Goal: Task Accomplishment & Management: Use online tool/utility

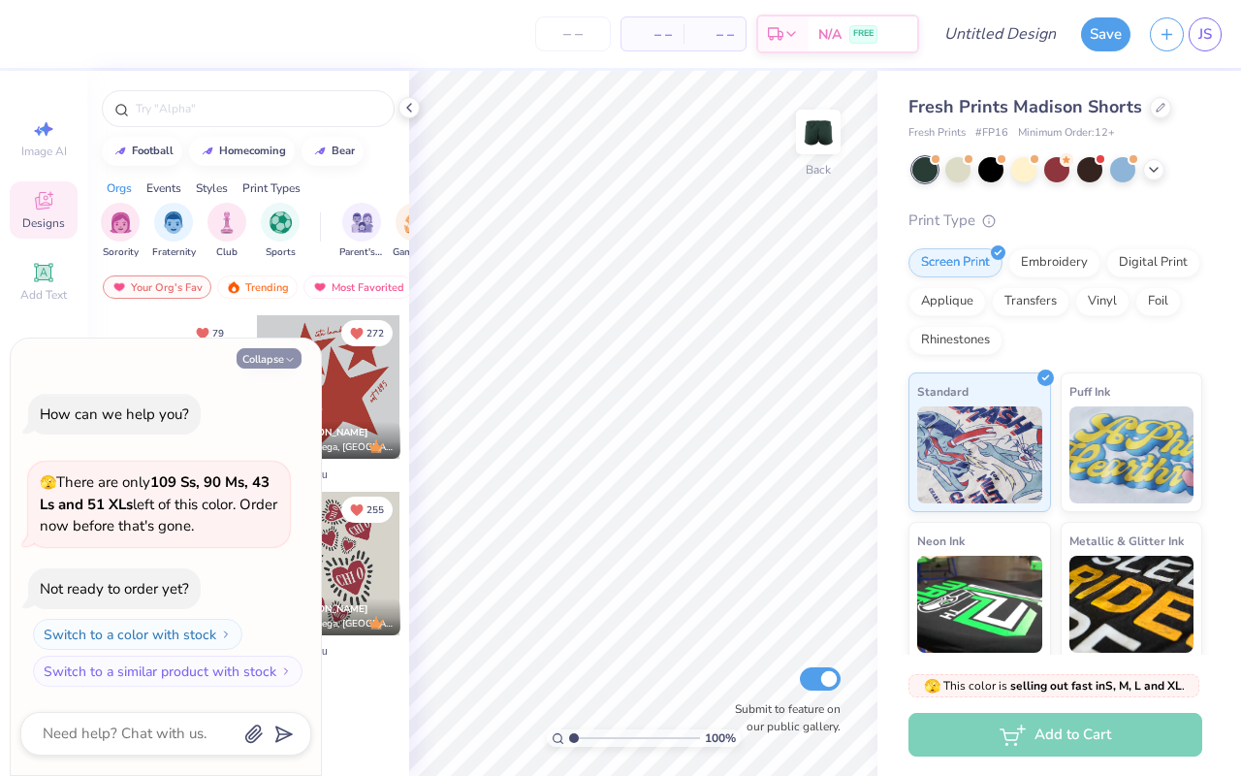
click at [287, 364] on icon "button" at bounding box center [290, 360] width 12 height 12
type textarea "x"
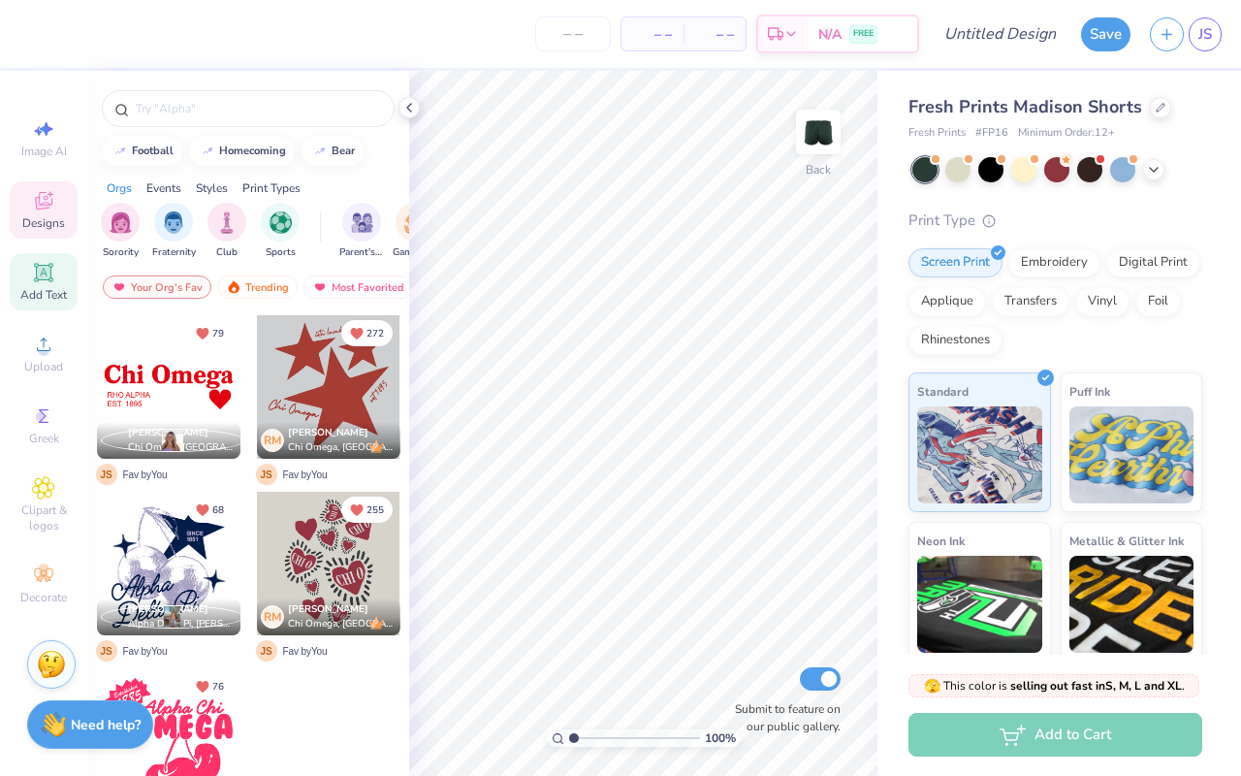
click at [48, 302] on span "Add Text" at bounding box center [43, 295] width 47 height 16
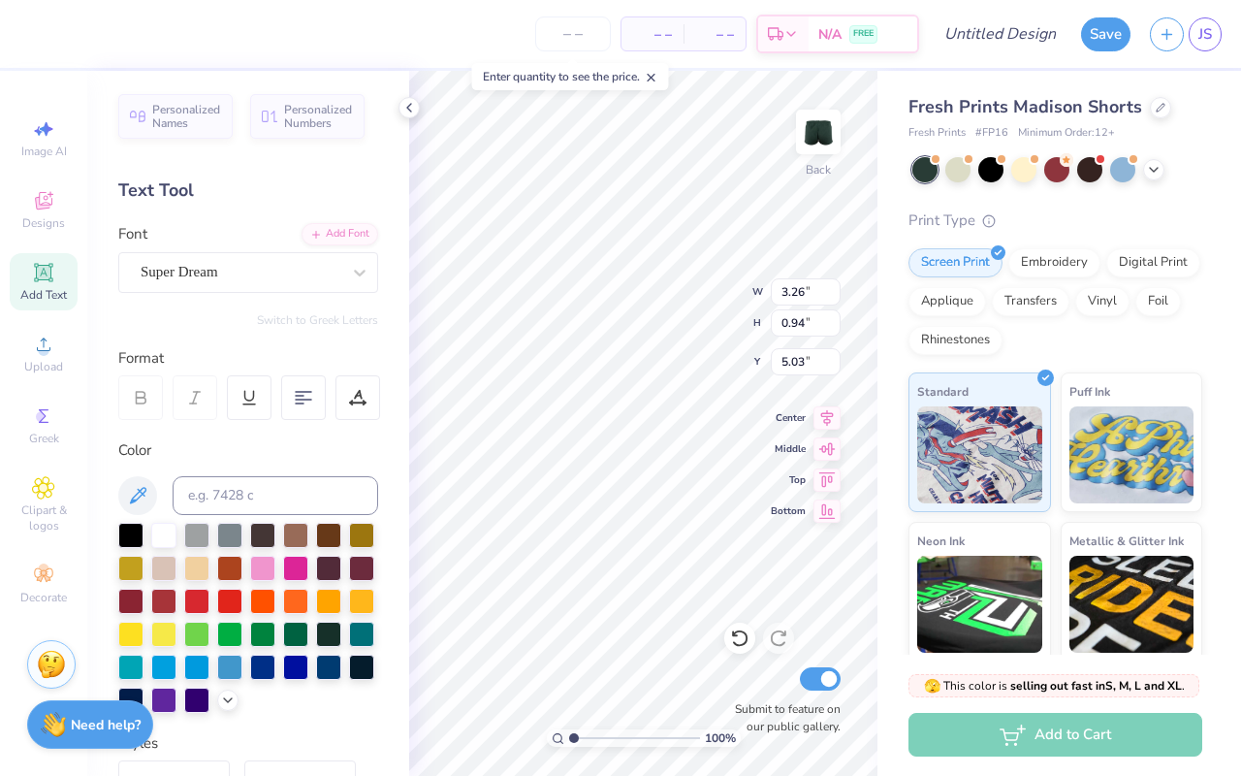
type textarea "CAMP AXO"
click at [296, 268] on div "Super Dream" at bounding box center [241, 272] width 204 height 30
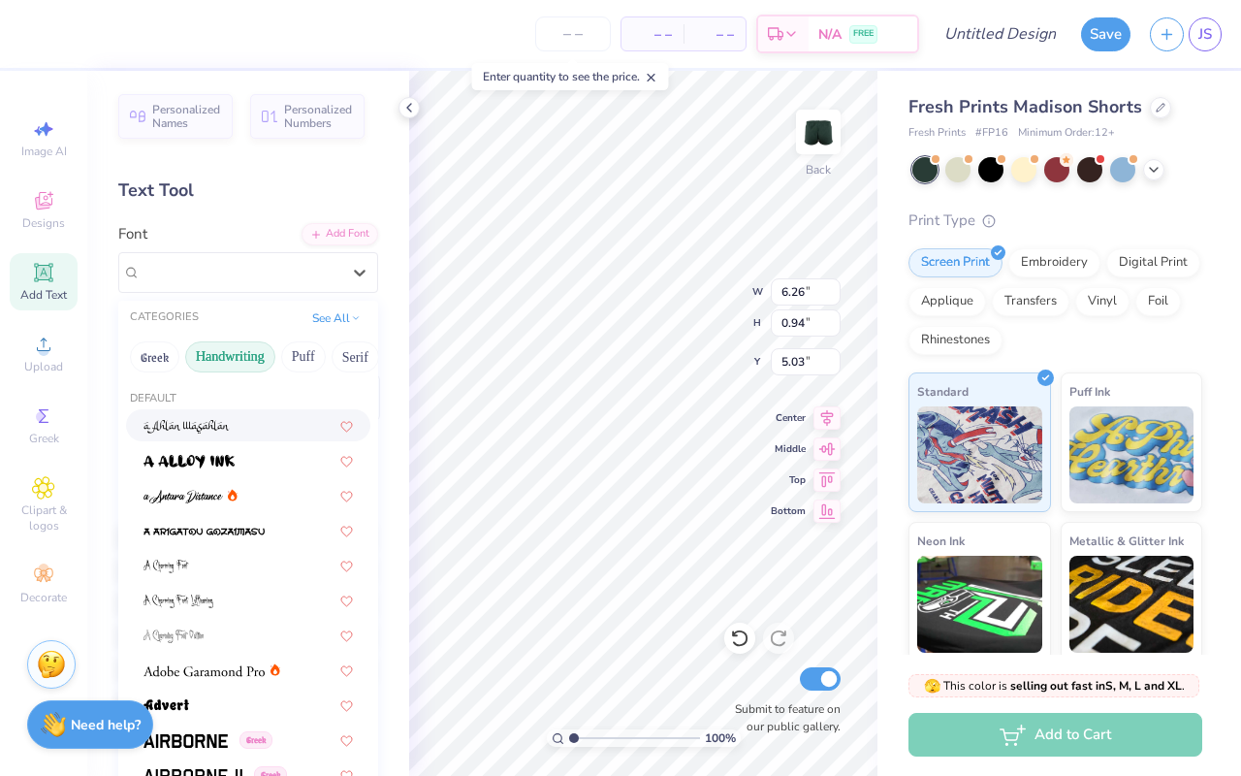
click at [228, 364] on button "Handwriting" at bounding box center [230, 356] width 90 height 31
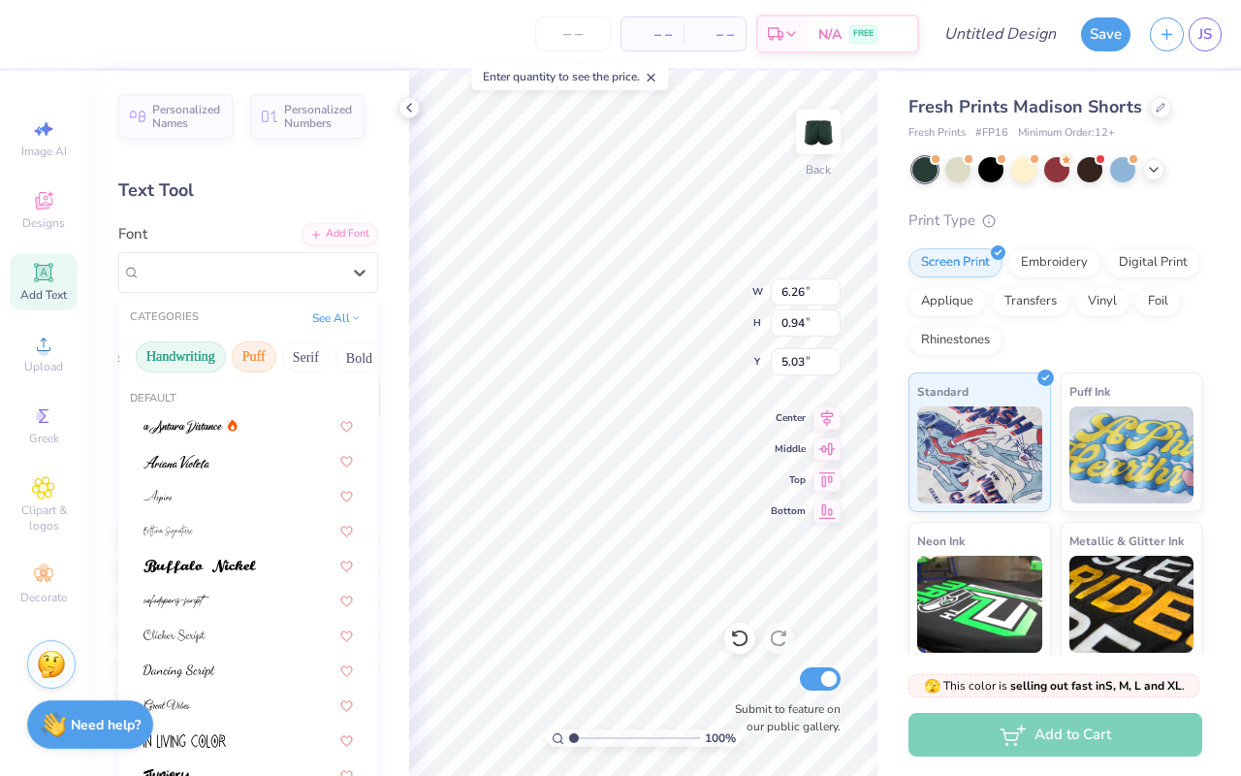
scroll to position [0, 0]
click at [216, 361] on button "Handwriting" at bounding box center [230, 356] width 90 height 31
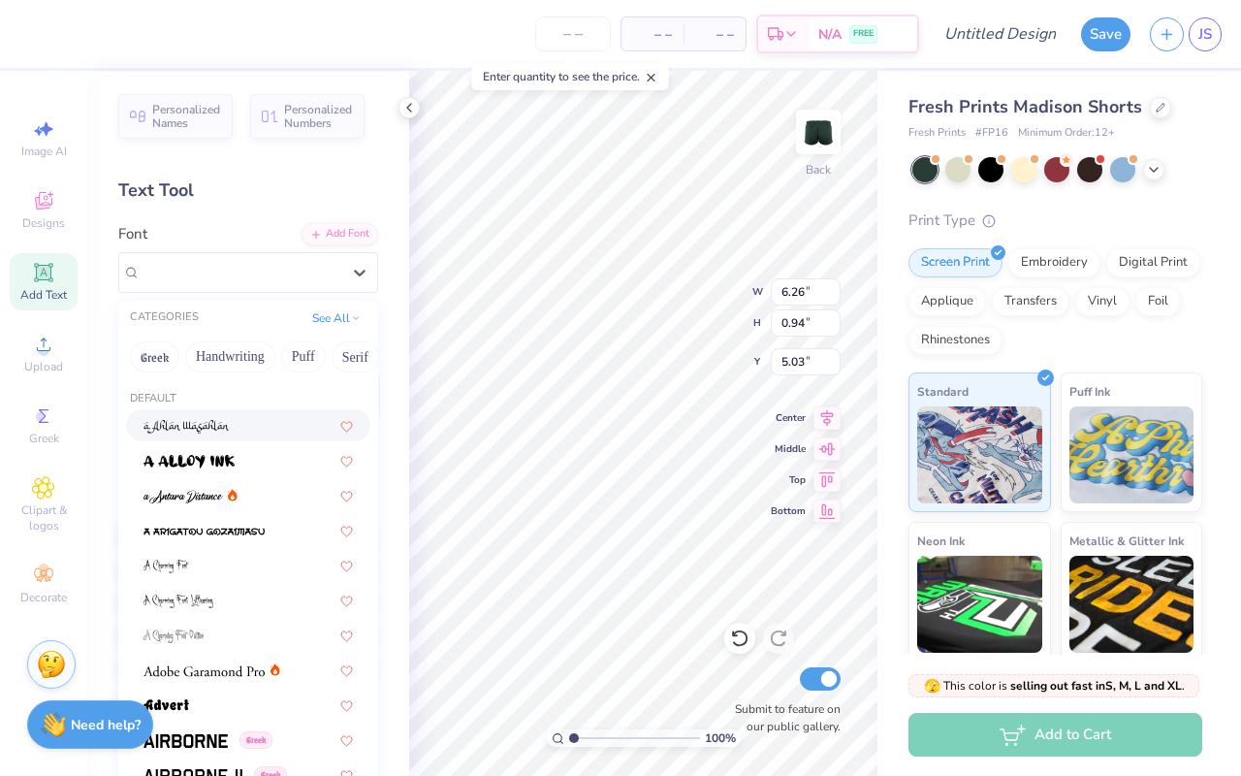
click at [230, 309] on div "CATEGORIES See All" at bounding box center [248, 318] width 260 height 35
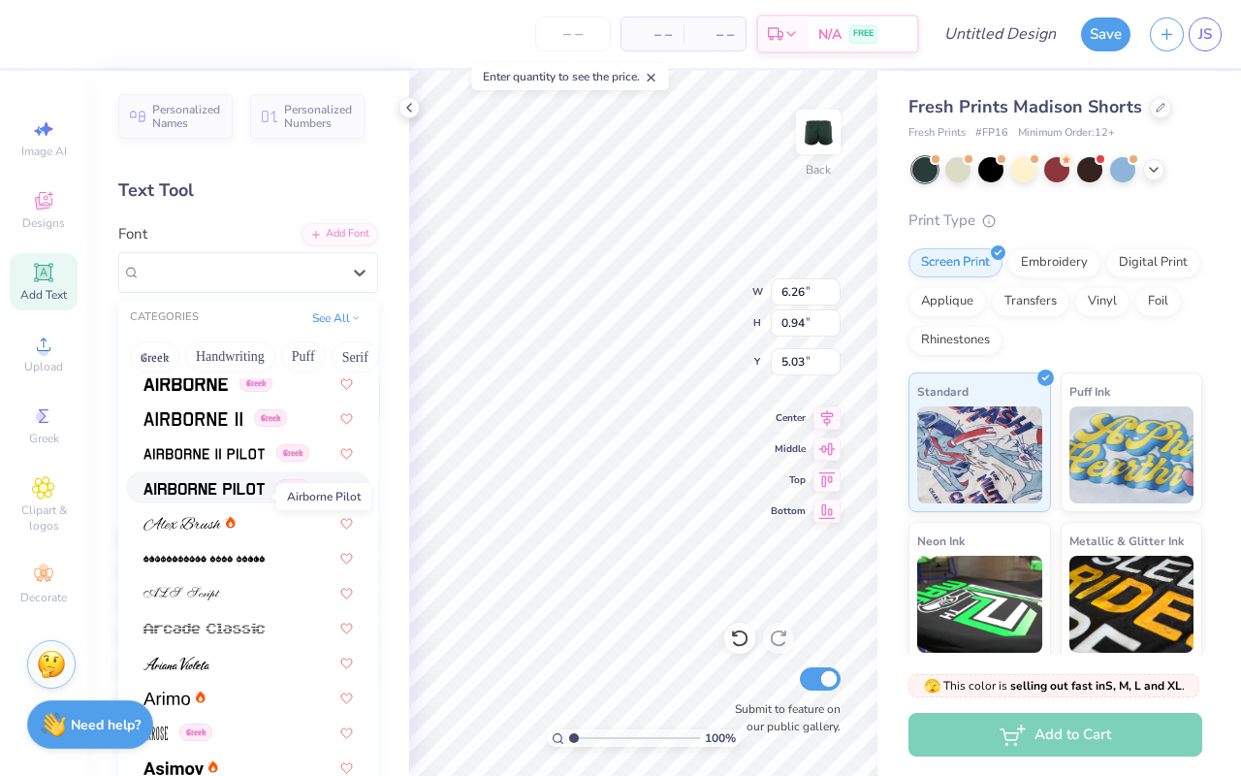
scroll to position [363, 0]
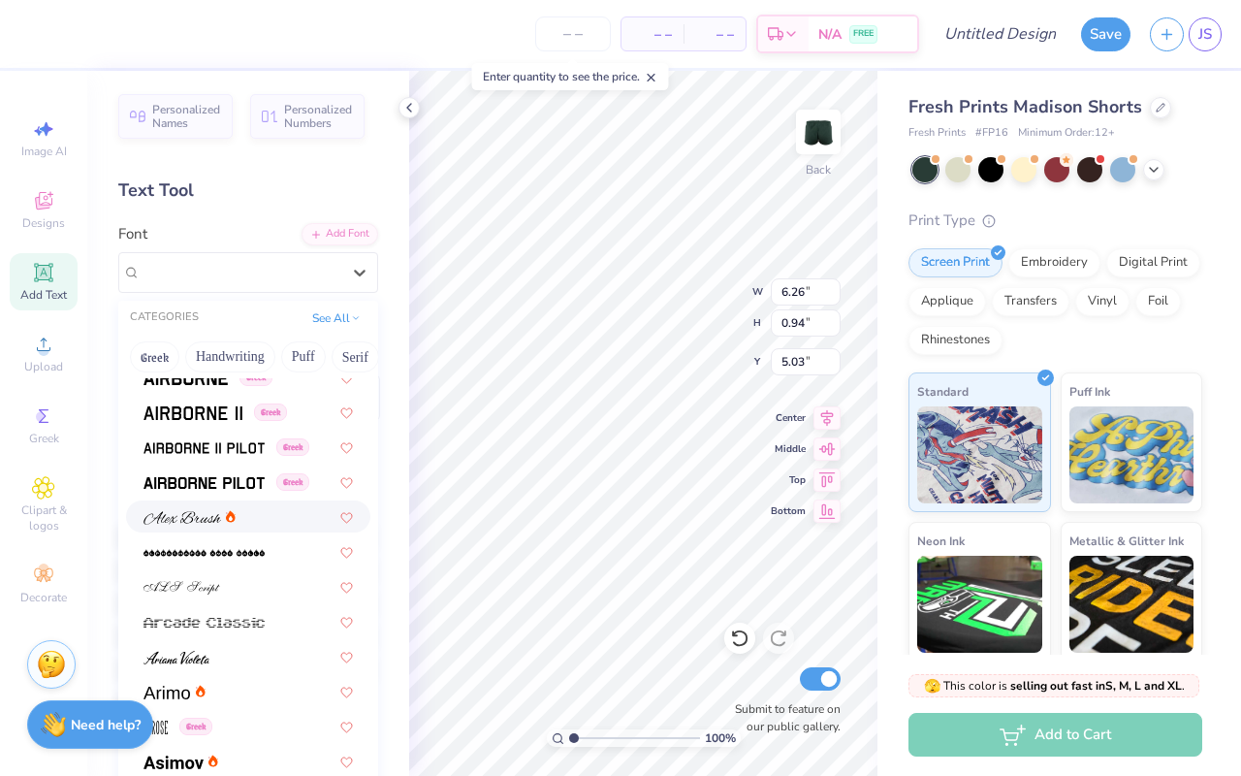
click at [231, 527] on div at bounding box center [248, 516] width 244 height 32
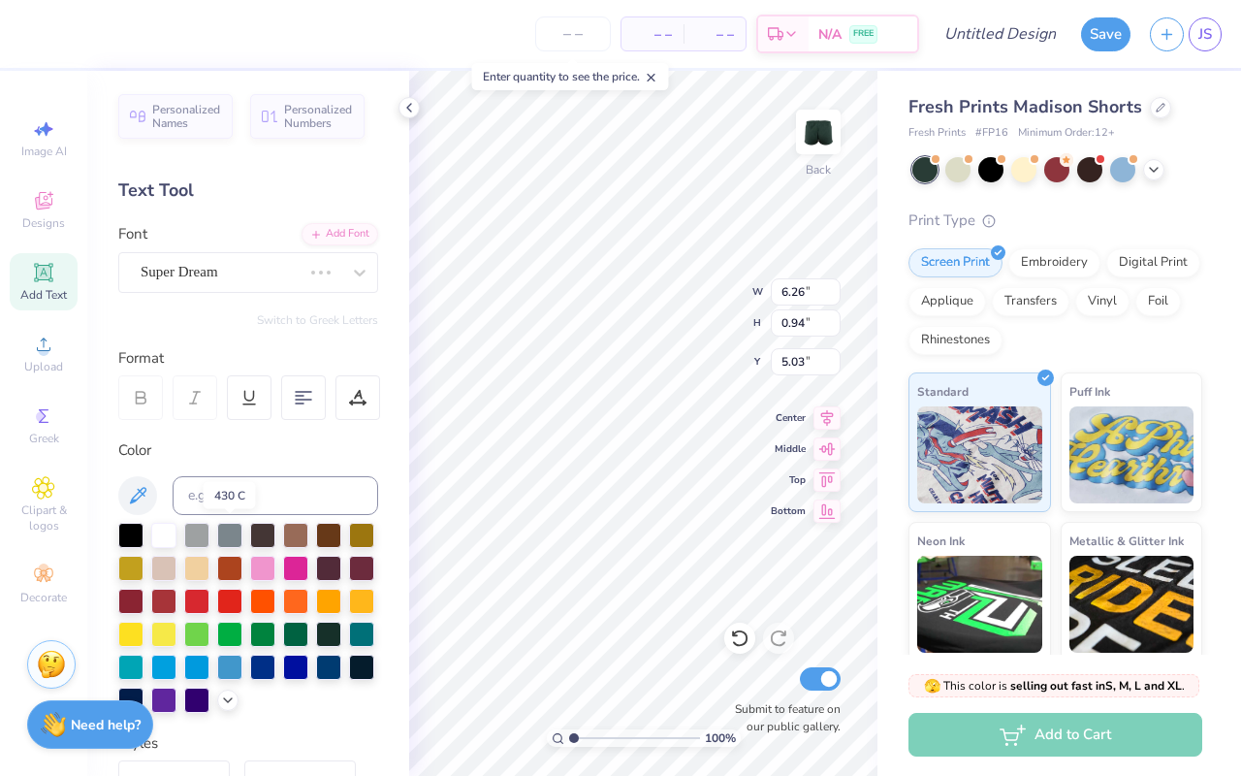
type input "7.45"
type input "0.89"
type input "5.06"
click at [186, 268] on div "[PERSON_NAME]" at bounding box center [241, 272] width 204 height 30
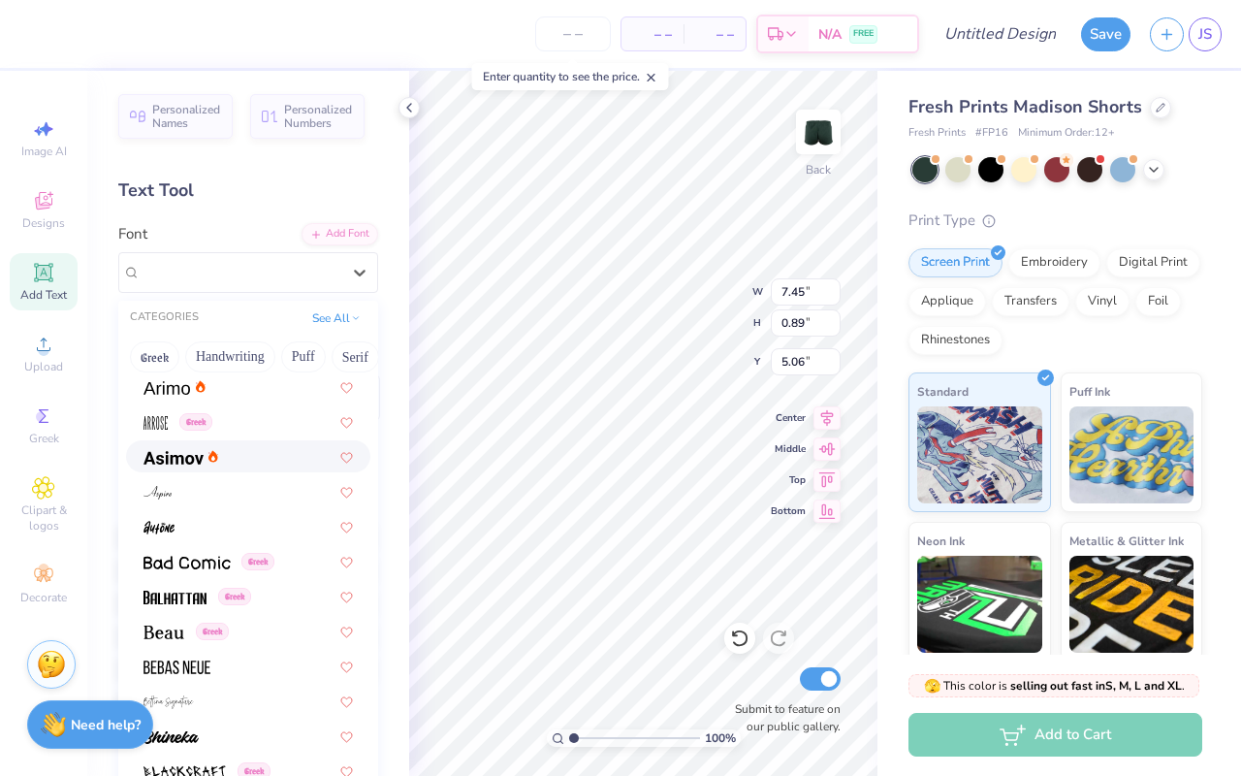
scroll to position [859, 0]
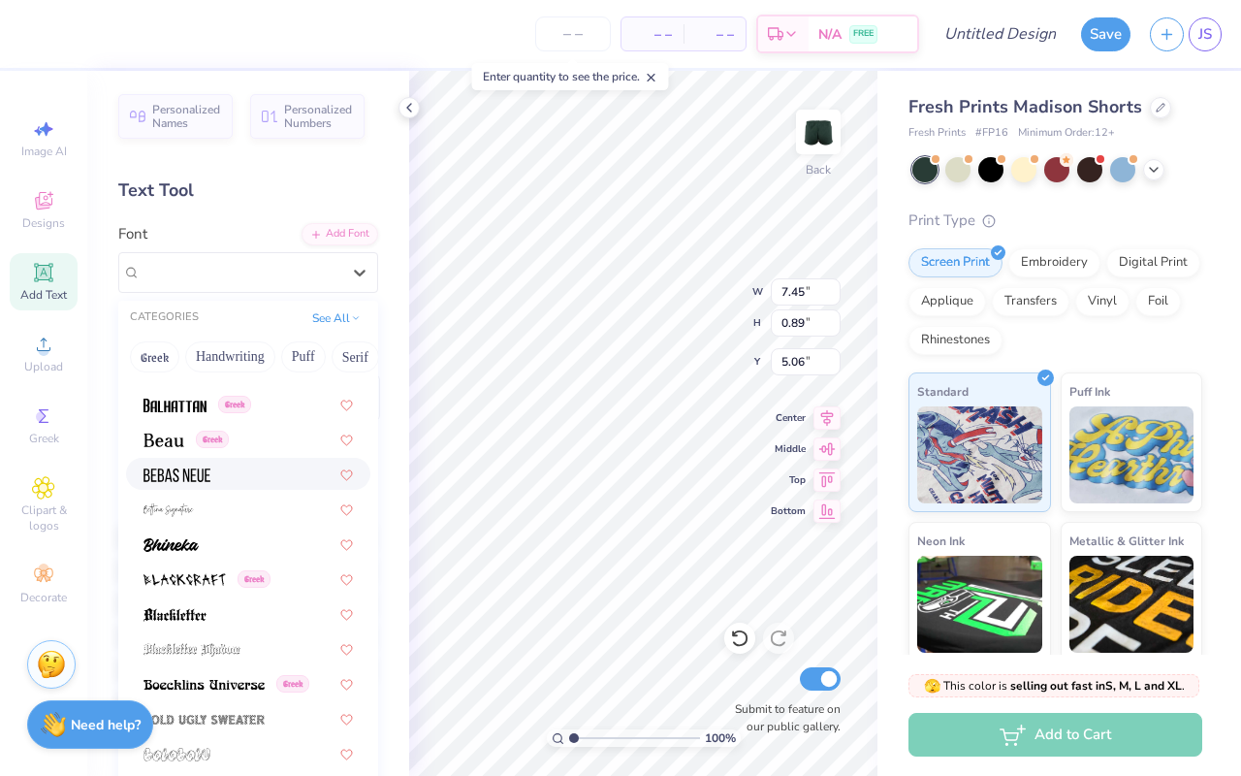
click at [230, 460] on div at bounding box center [248, 474] width 244 height 32
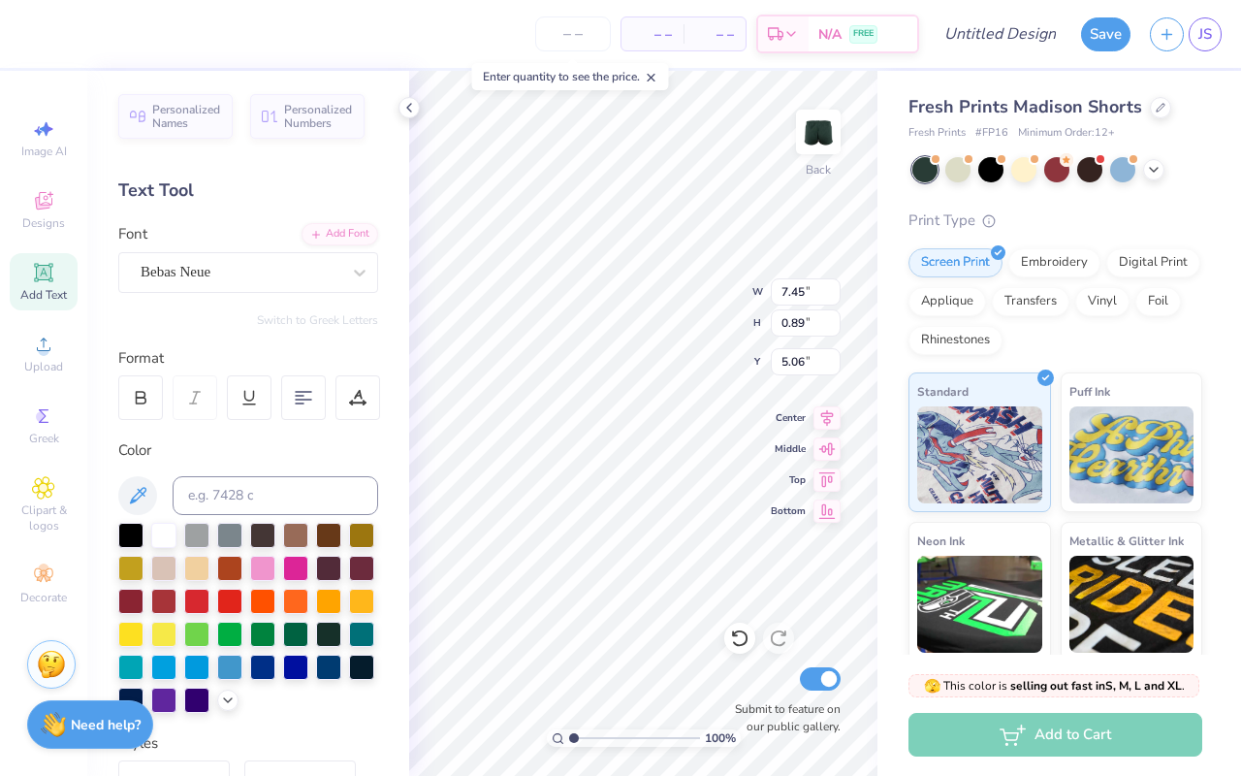
type input "3.41"
type input "0.81"
type input "5.10"
click at [249, 277] on div "Bebas Neue" at bounding box center [241, 272] width 204 height 30
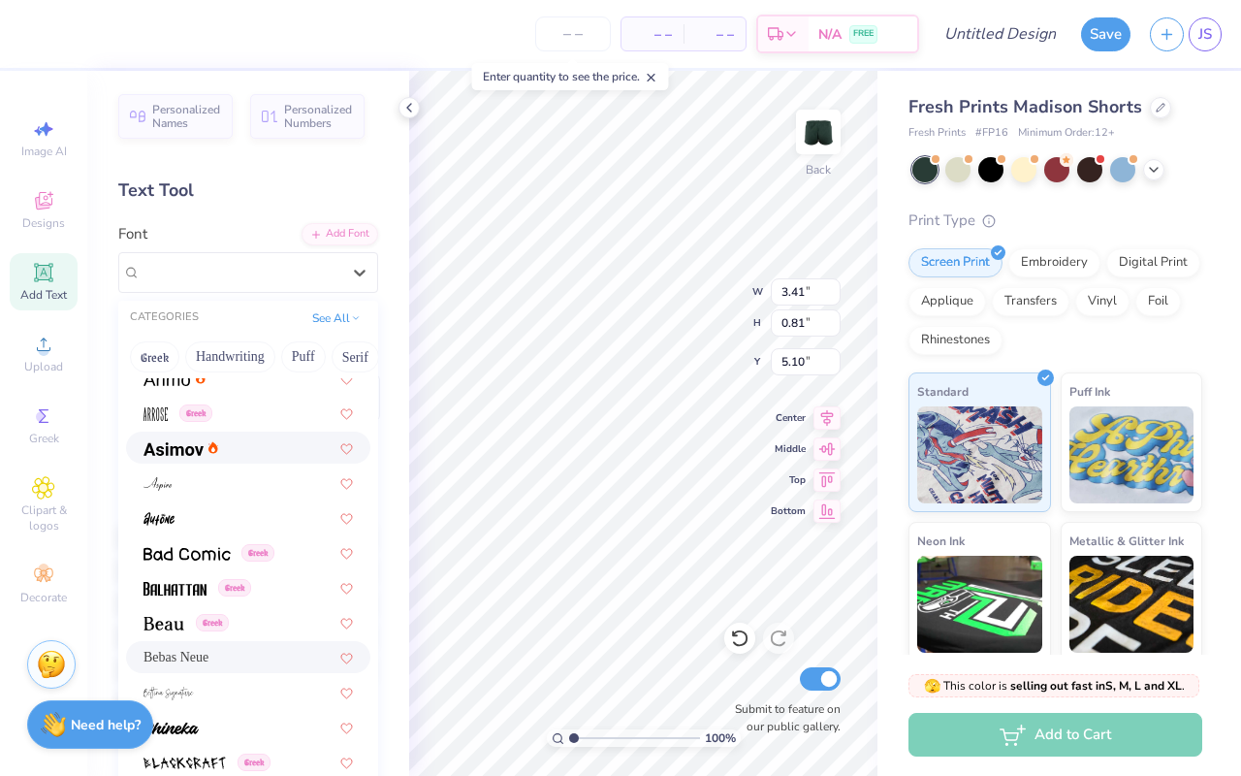
scroll to position [701, 0]
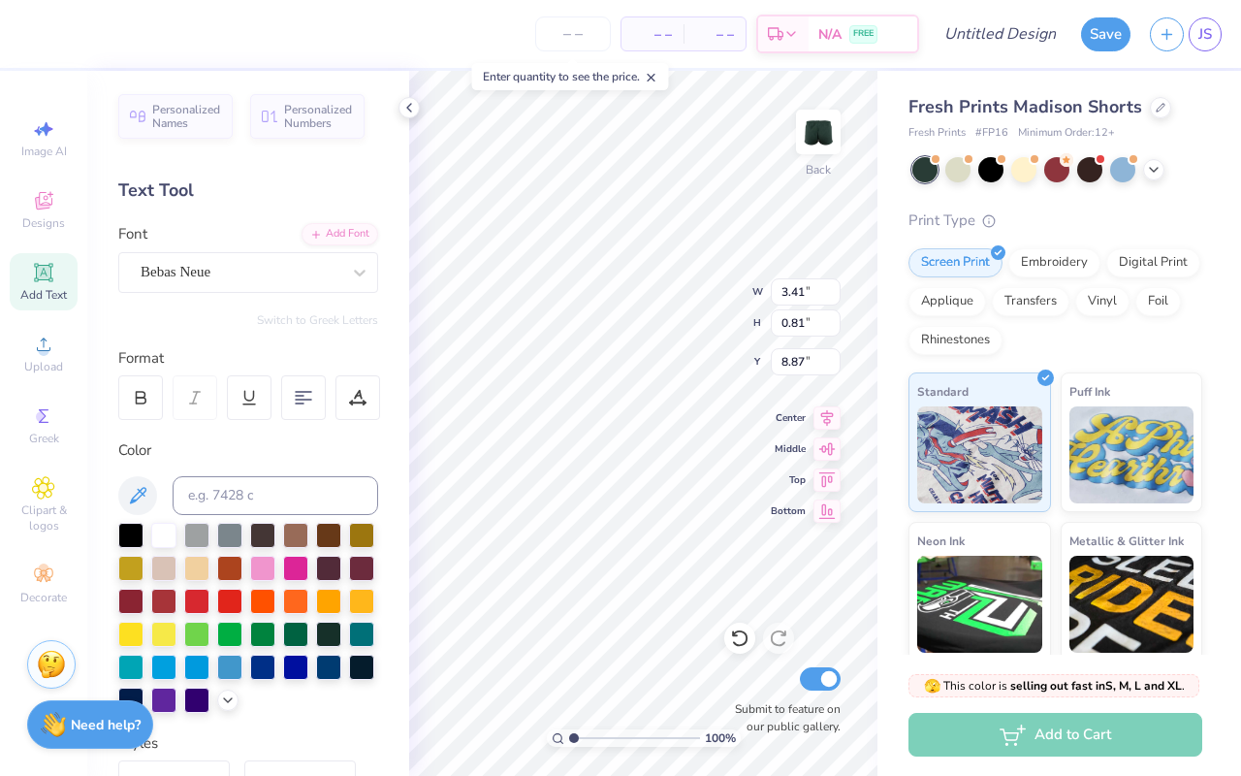
type input "8.87"
click at [57, 223] on span "Designs" at bounding box center [43, 223] width 43 height 16
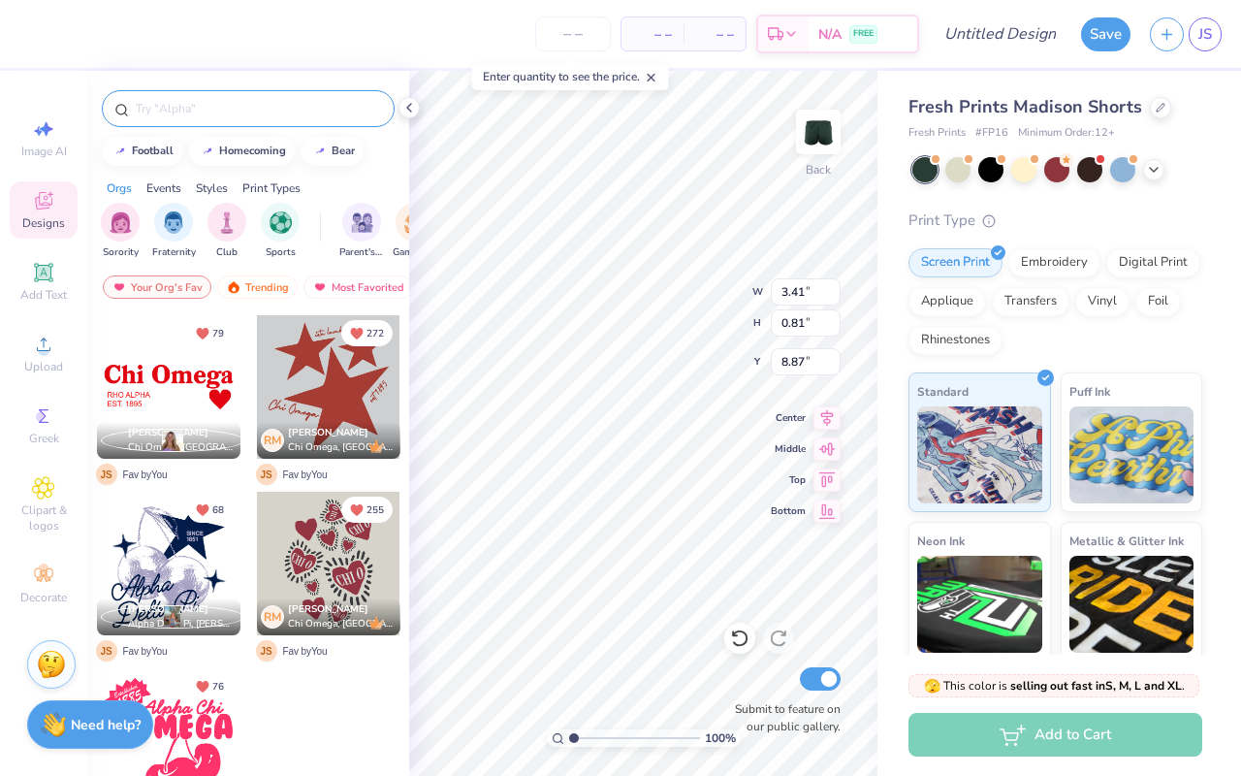
click at [206, 106] on input "text" at bounding box center [258, 108] width 248 height 19
type input "CAMP AXO"
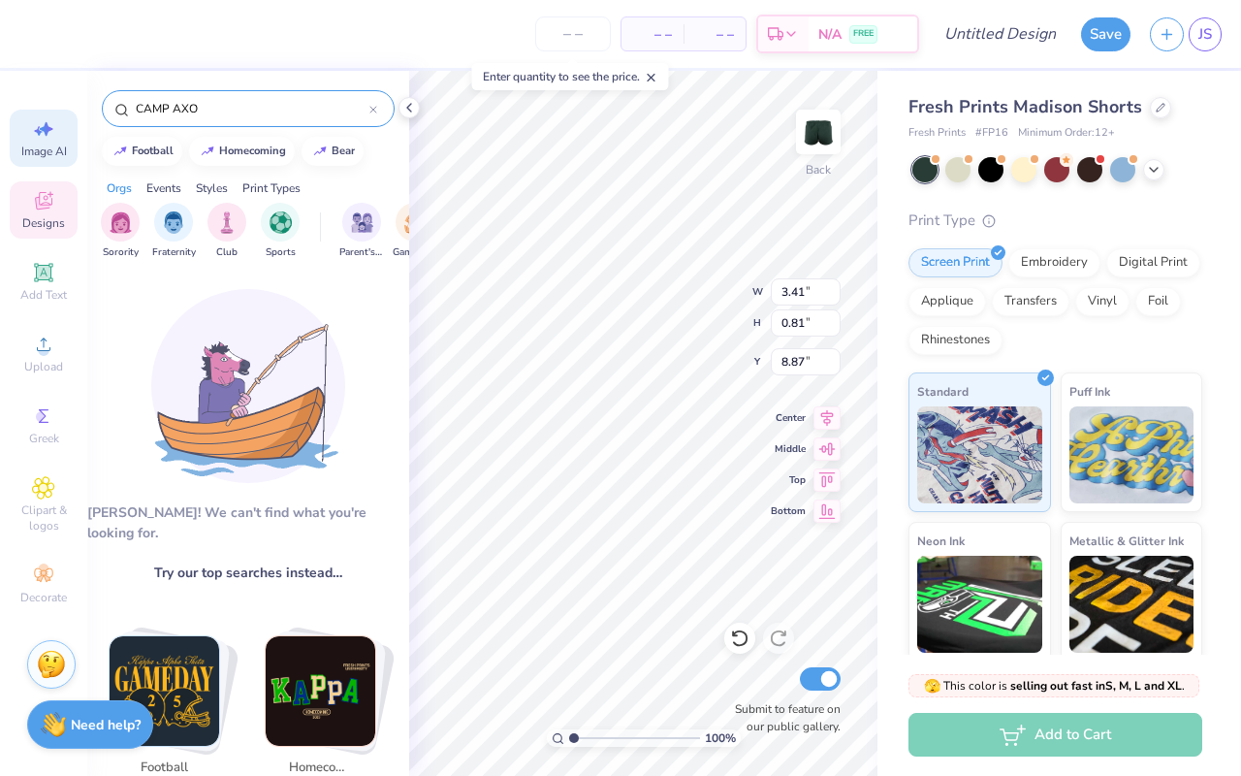
drag, startPoint x: 233, startPoint y: 112, endPoint x: 16, endPoint y: 112, distance: 216.3
click at [16, 112] on div "– – Per Item – – Total Est. Delivery N/A FREE Design Title Save JS Image AI Des…" at bounding box center [620, 388] width 1241 height 776
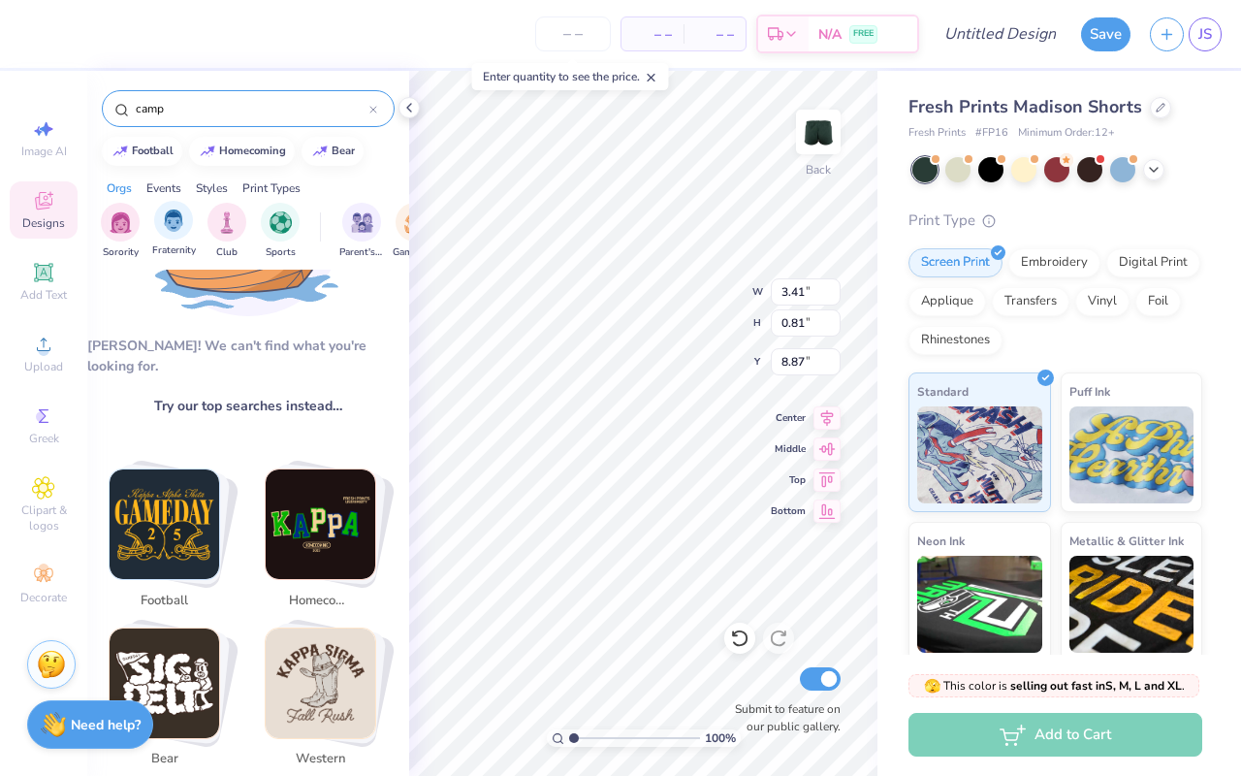
scroll to position [46, 0]
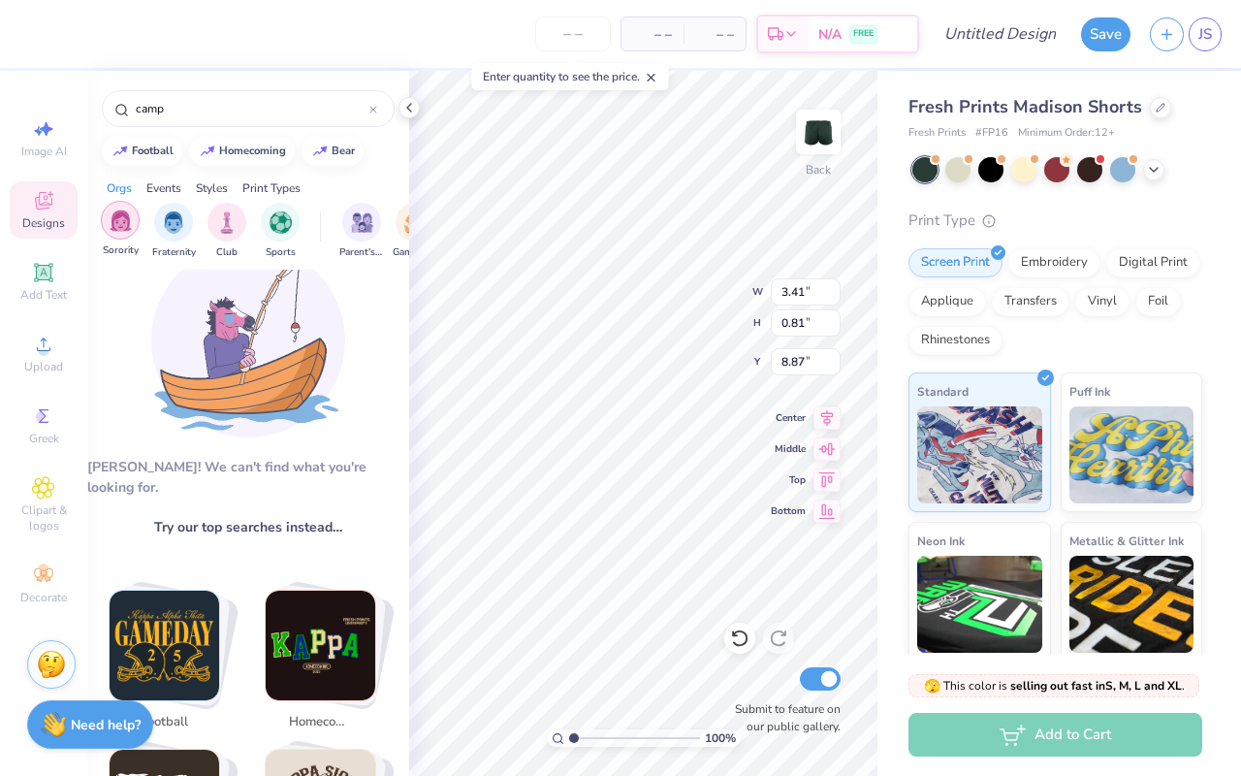
click at [124, 223] on img "filter for Sorority" at bounding box center [121, 220] width 22 height 22
click at [185, 111] on input "camp" at bounding box center [252, 108] width 236 height 19
type input "c"
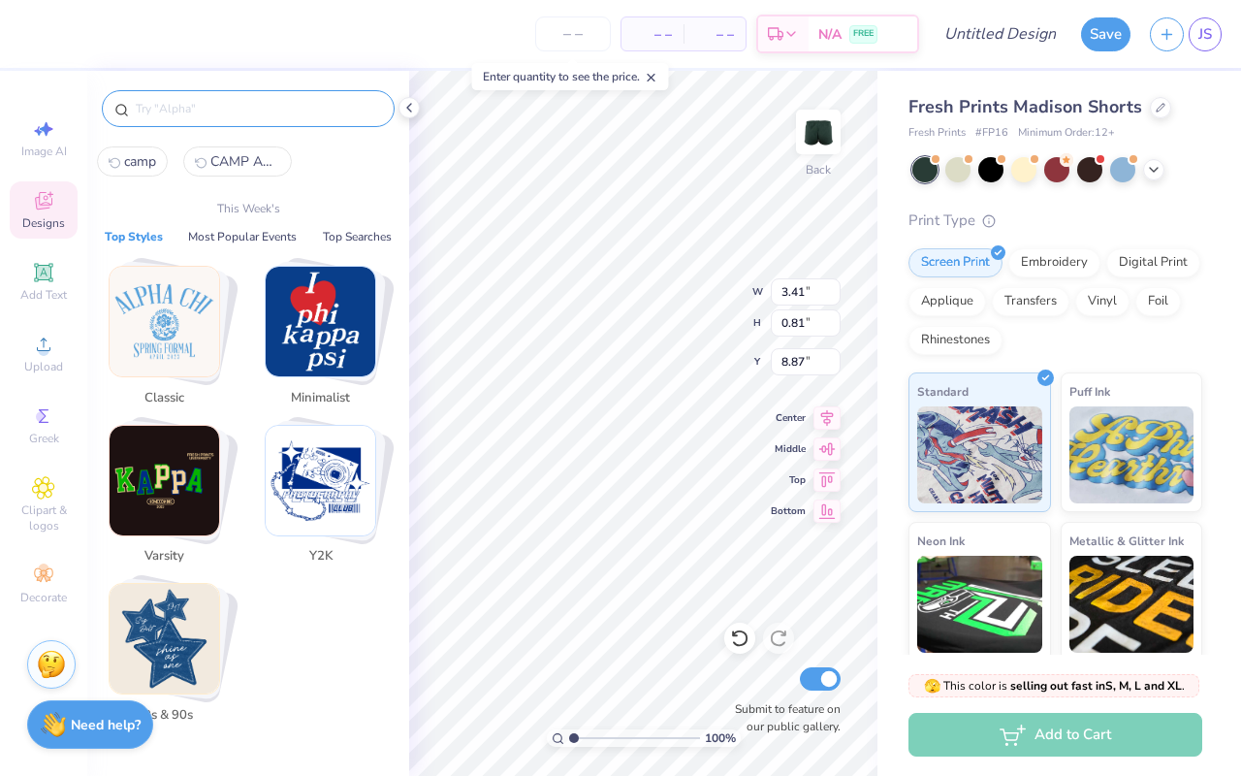
click at [182, 310] on img "Stack Card Button Classic" at bounding box center [165, 322] width 110 height 110
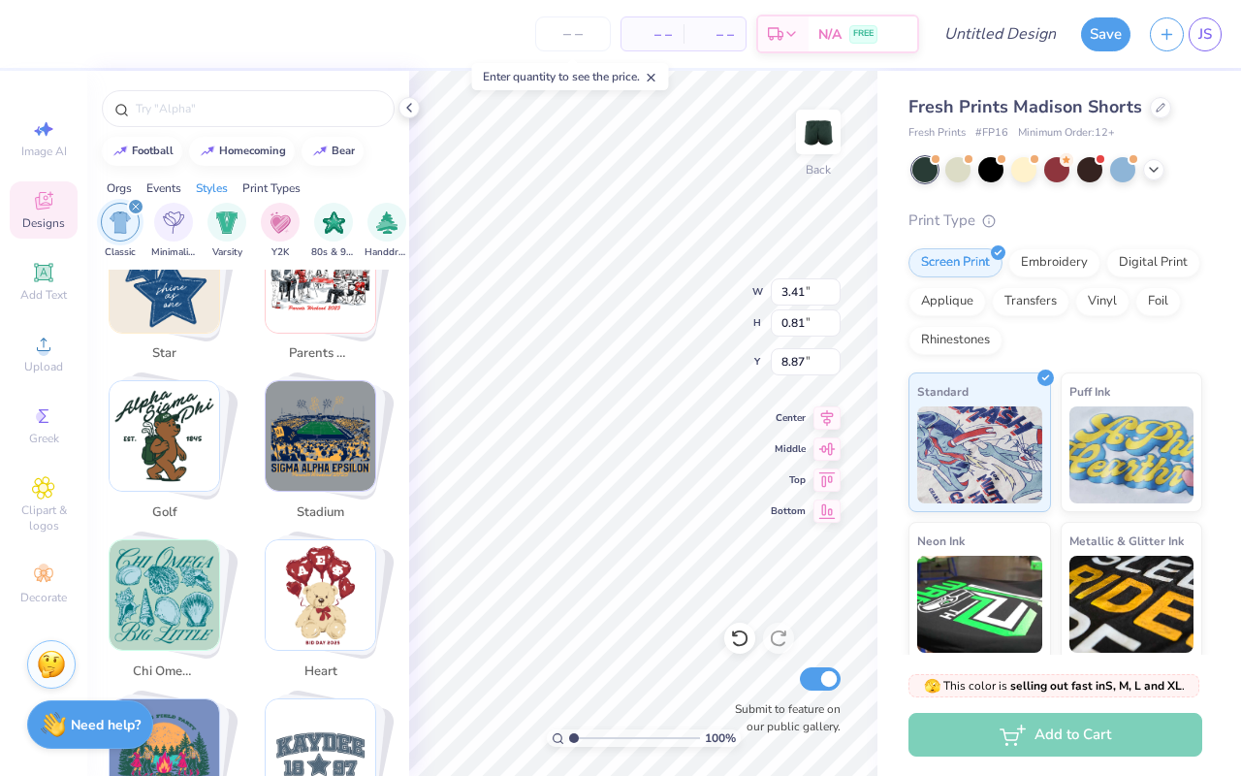
scroll to position [1049, 0]
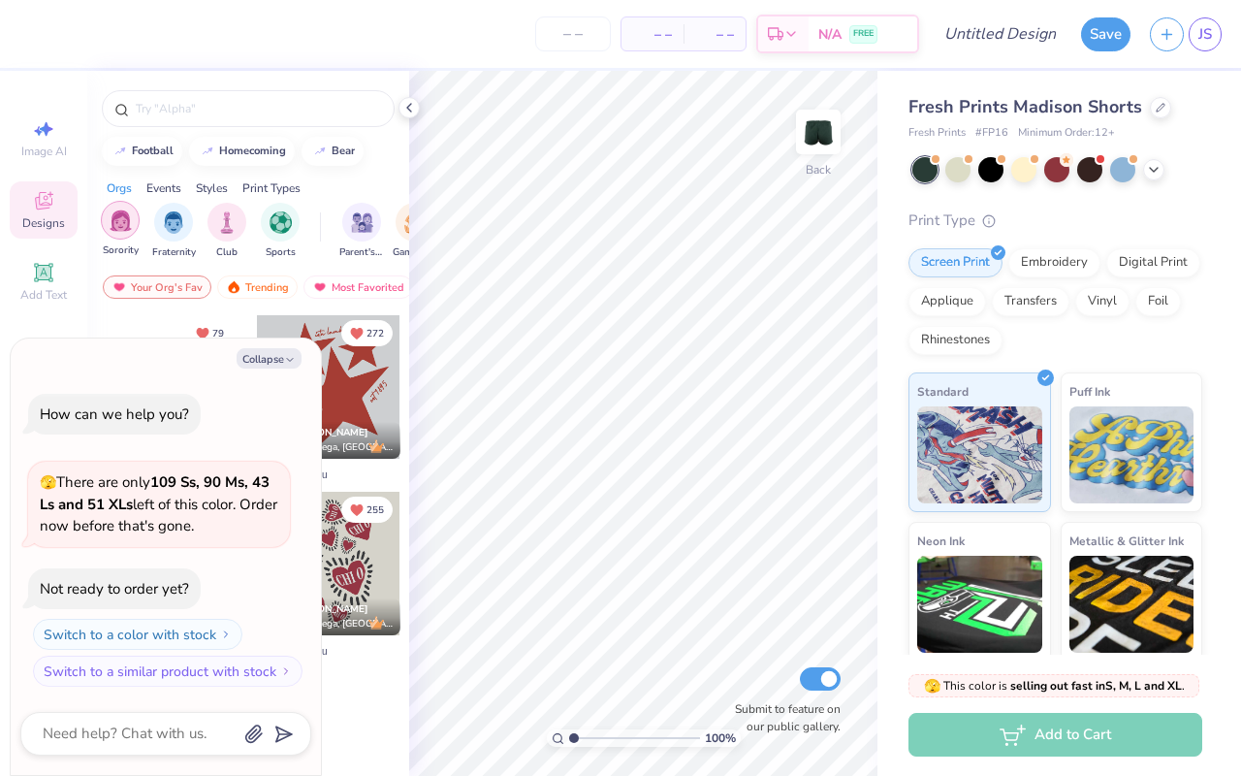
click at [123, 234] on div "filter for Sorority" at bounding box center [120, 220] width 39 height 39
type textarea "x"
click at [197, 105] on input "text" at bounding box center [258, 108] width 248 height 19
type input "alpha chi omega"
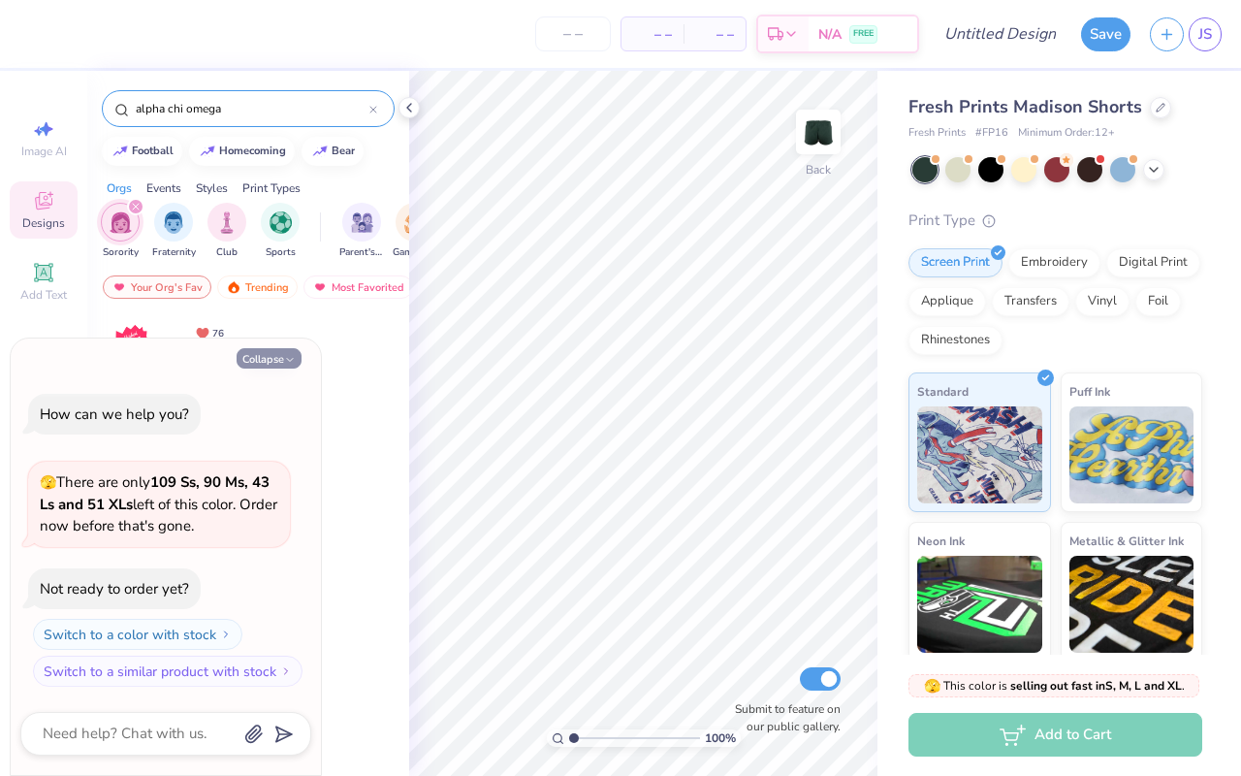
click at [277, 359] on button "Collapse" at bounding box center [269, 358] width 65 height 20
type textarea "x"
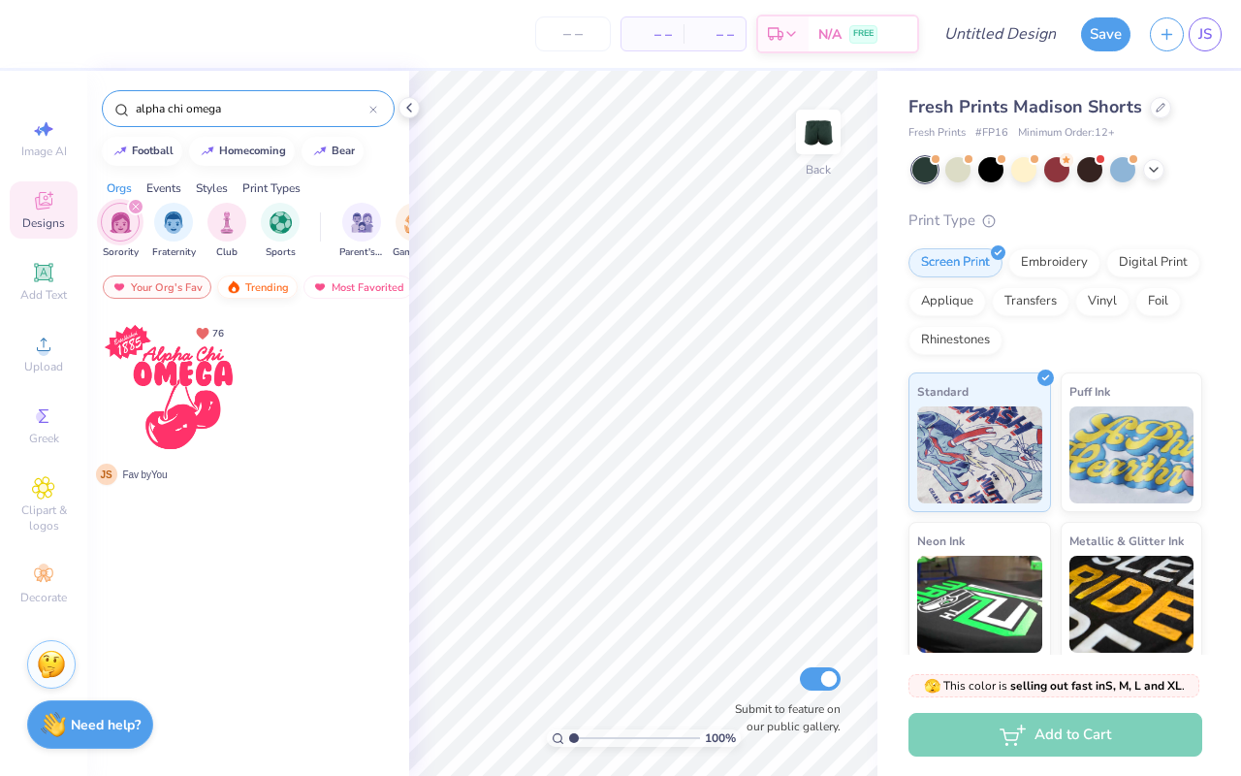
click at [252, 292] on div "Trending" at bounding box center [257, 286] width 80 height 23
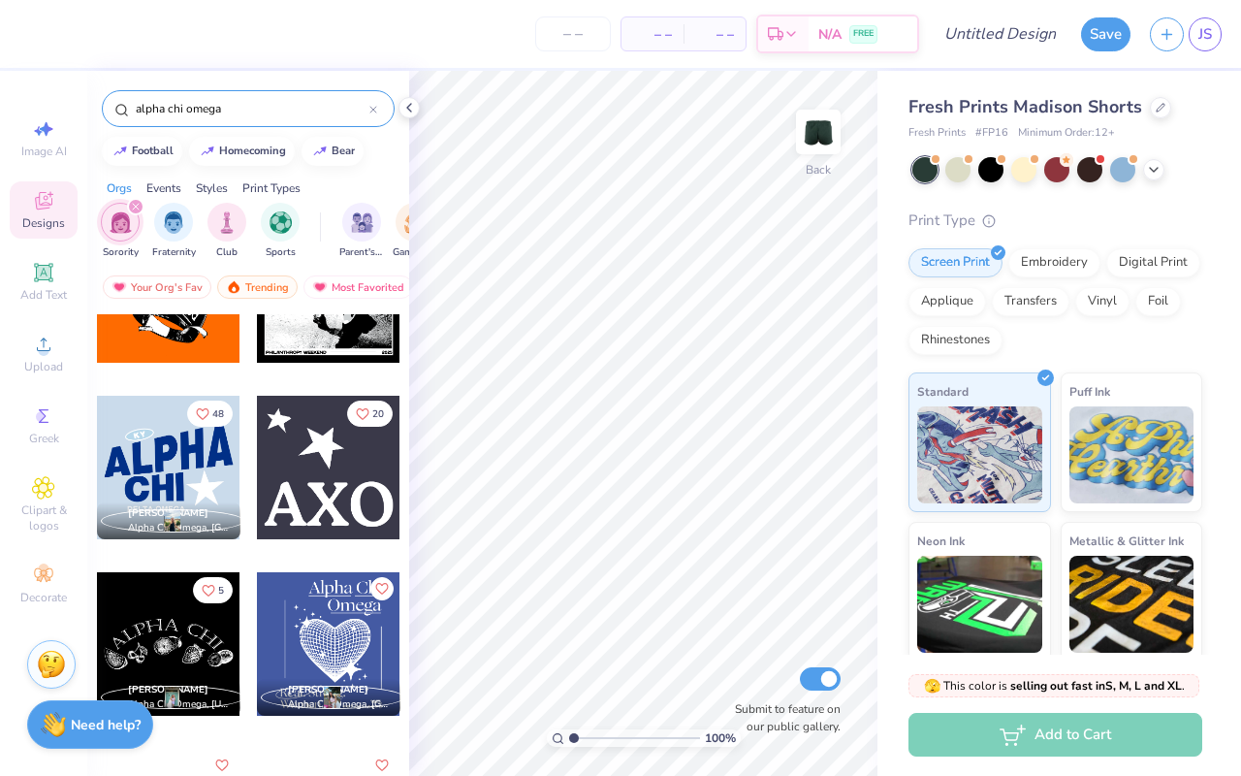
scroll to position [809, 0]
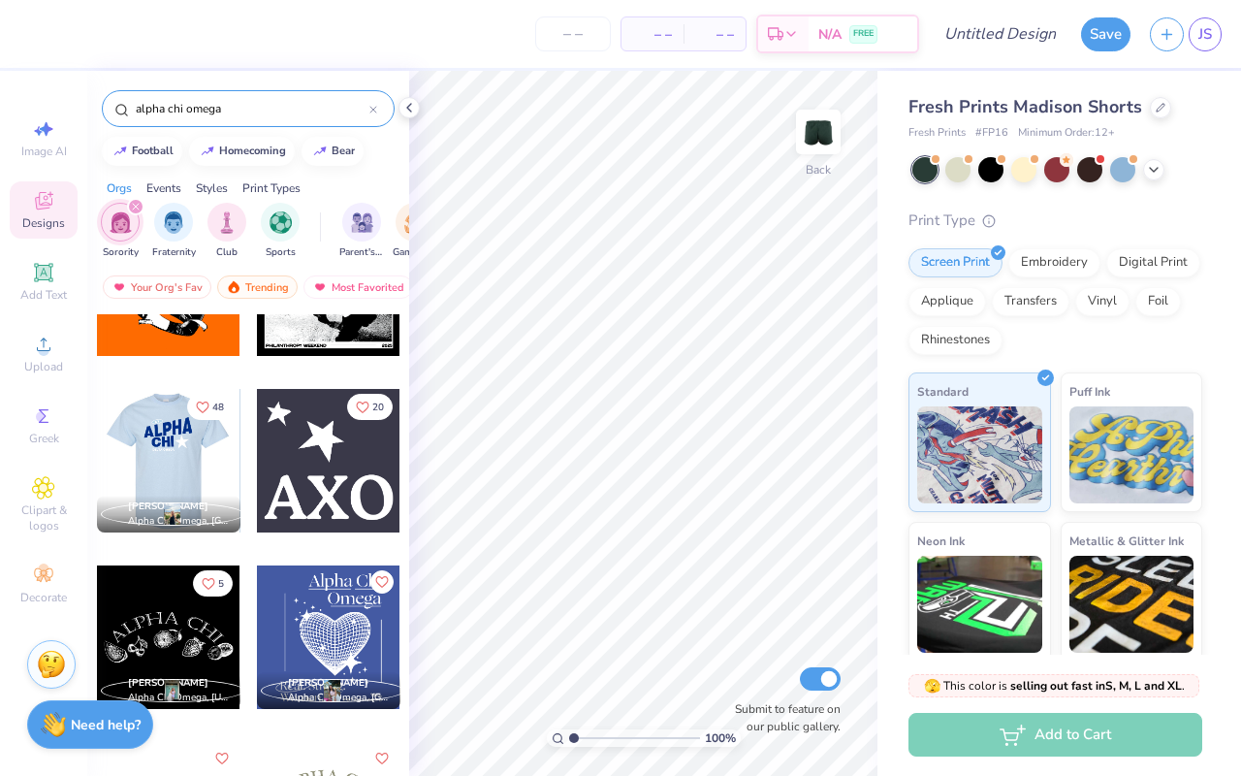
click at [172, 463] on div at bounding box center [168, 461] width 144 height 144
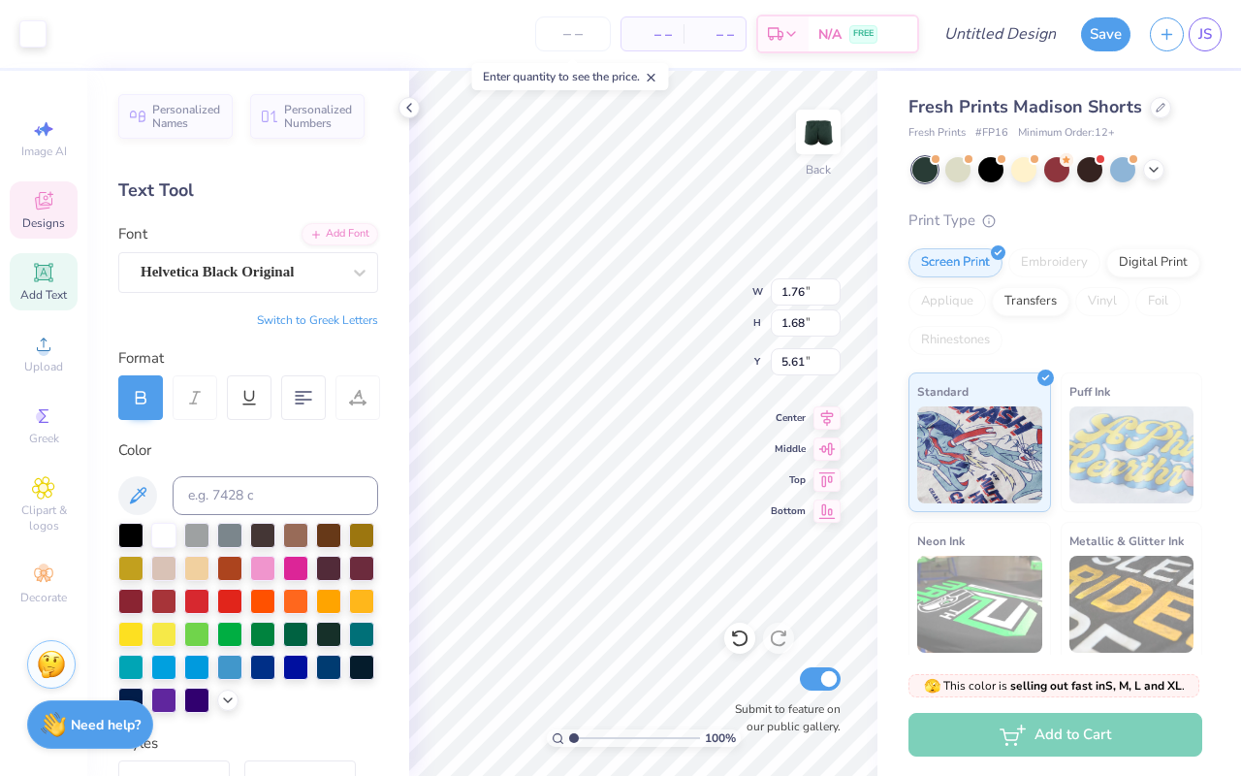
type input "5.50"
click at [411, 106] on icon at bounding box center [409, 108] width 16 height 16
type input "2.55"
type input "4.07"
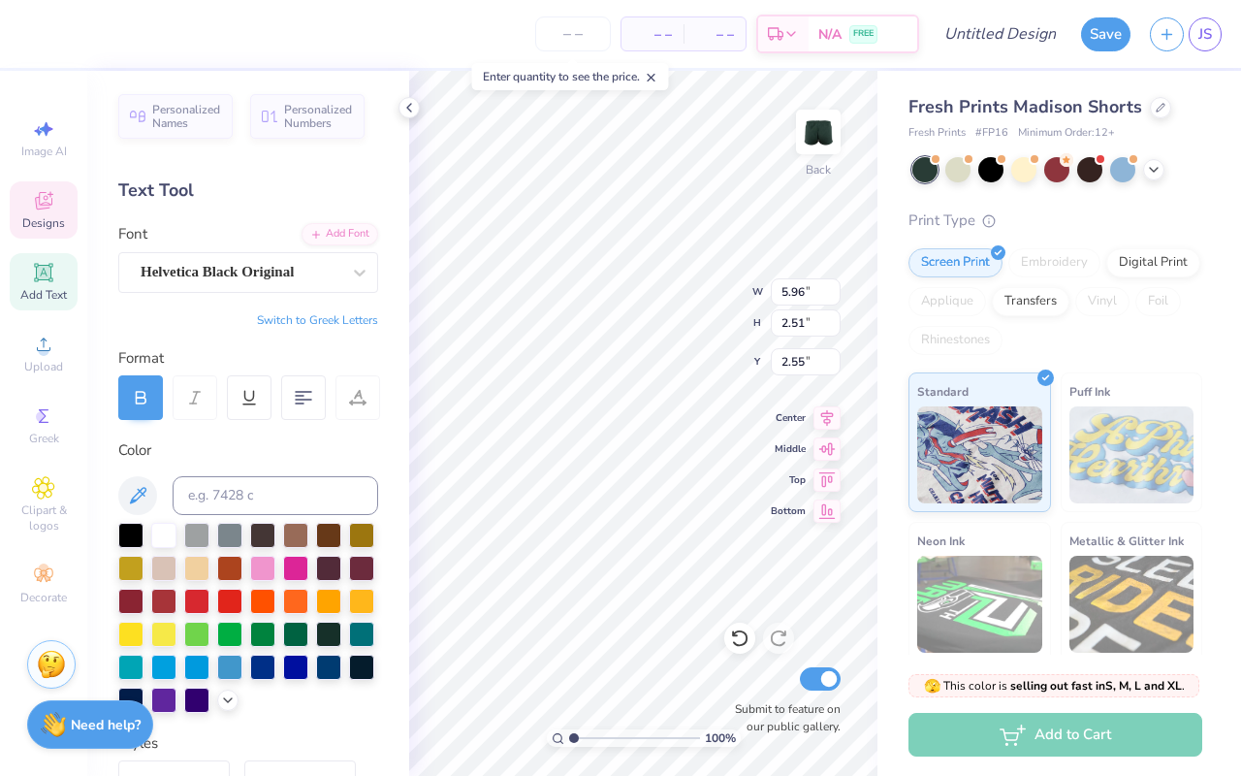
type input "1.71"
type input "2.83"
click at [266, 568] on div at bounding box center [262, 566] width 25 height 25
type input "0.54"
type input "0.36"
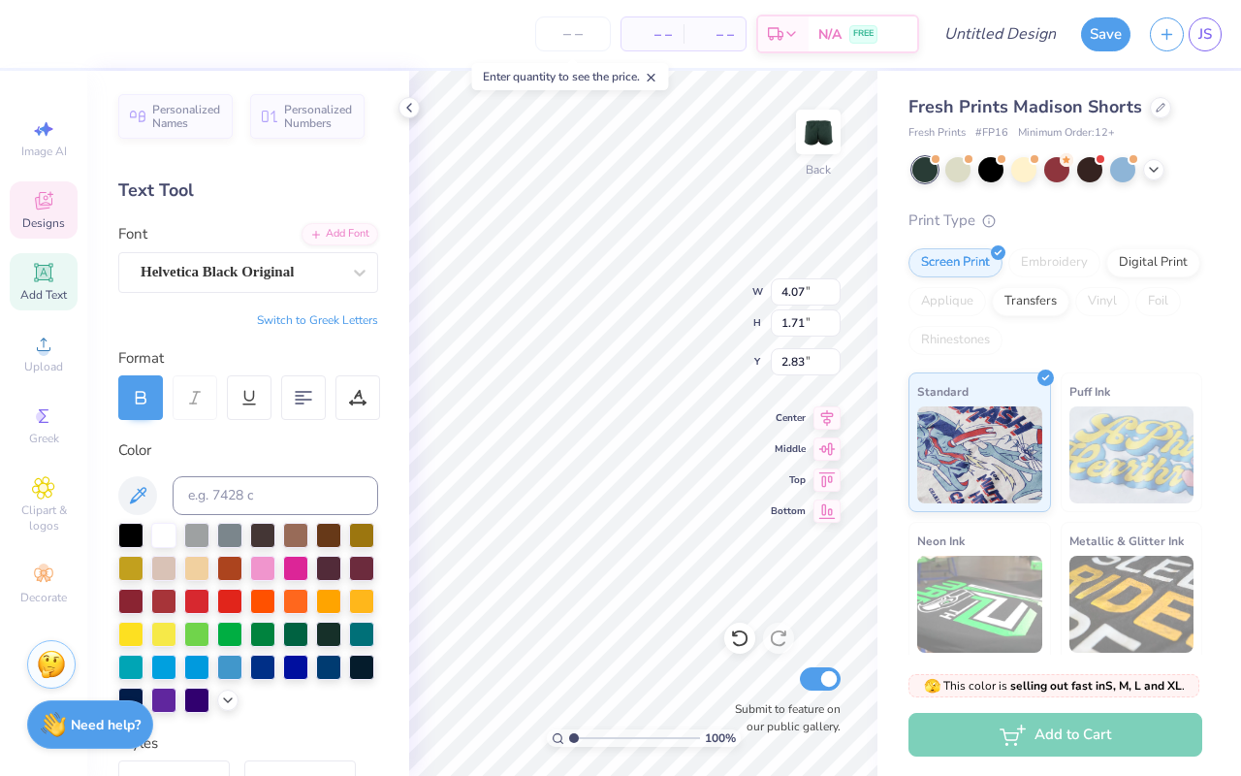
type input "3.80"
type input "5.50"
type input "4.07"
type input "1.71"
type input "2.83"
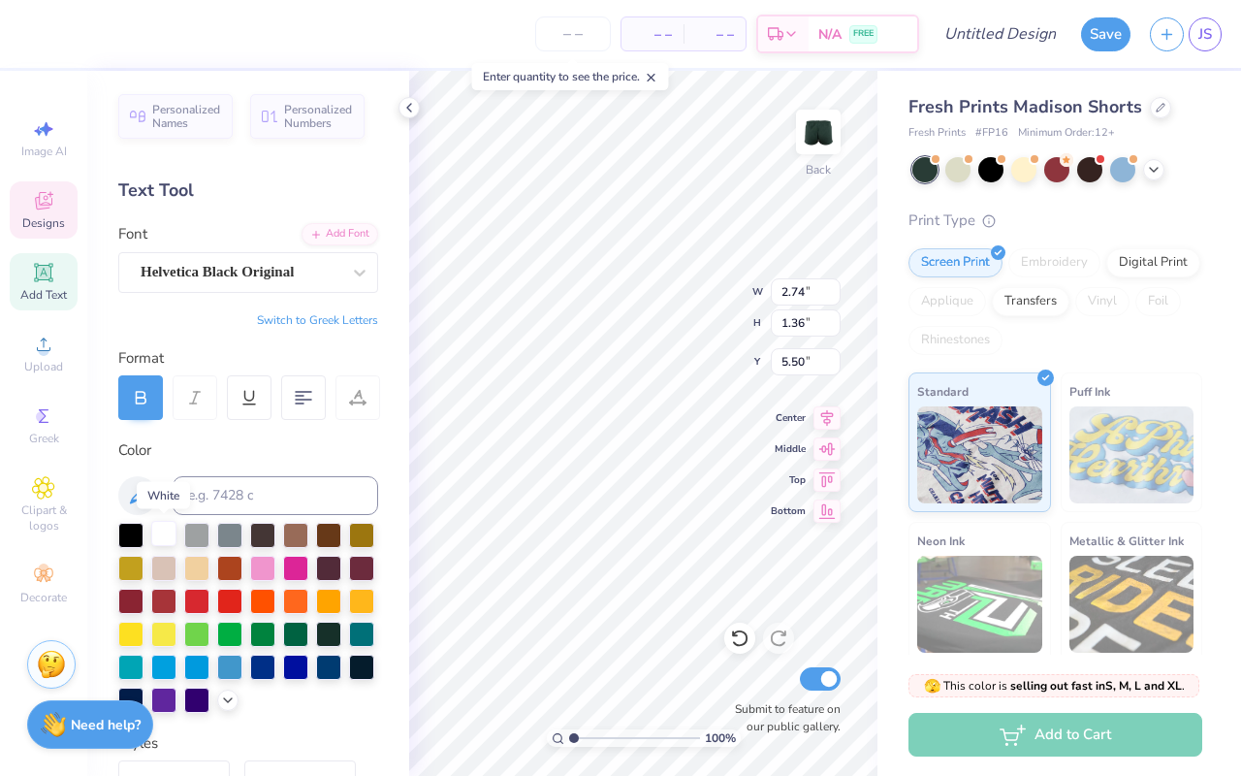
click at [161, 536] on div at bounding box center [163, 533] width 25 height 25
type textarea "c"
type textarea "CAMP AXO"
type input "2.94"
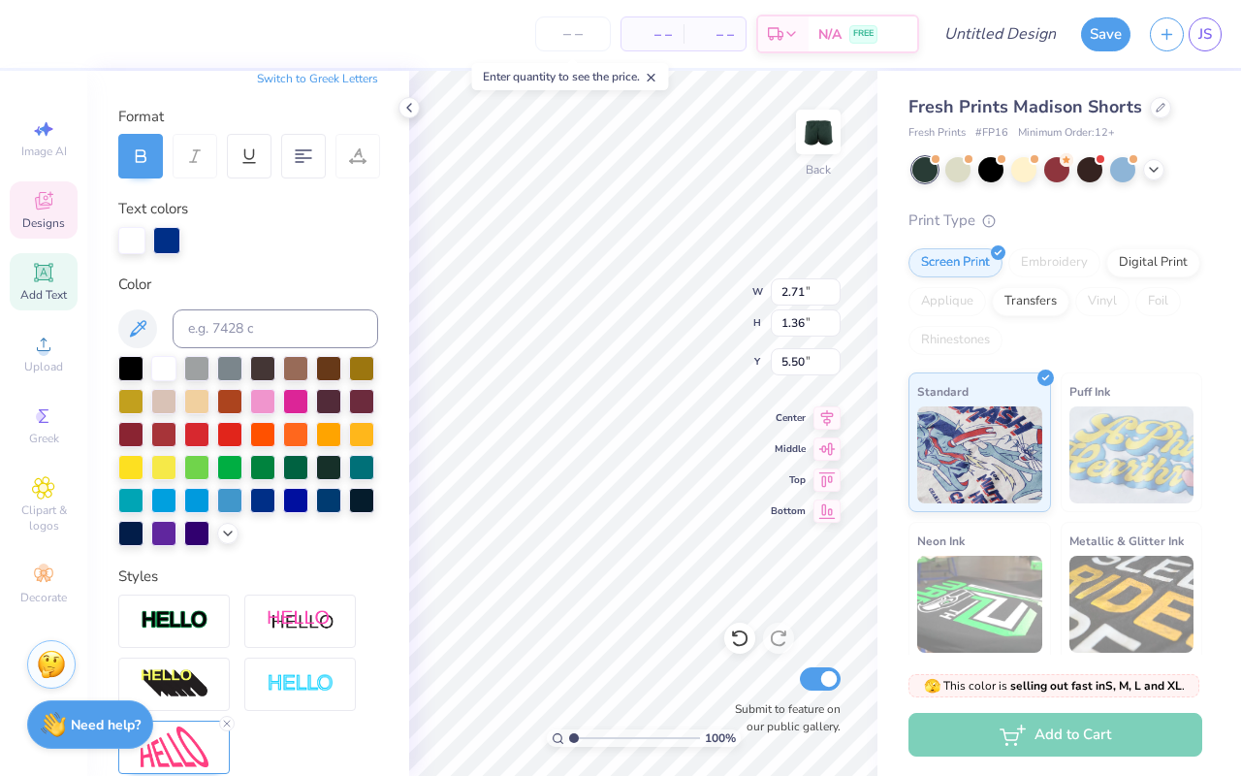
scroll to position [427, 0]
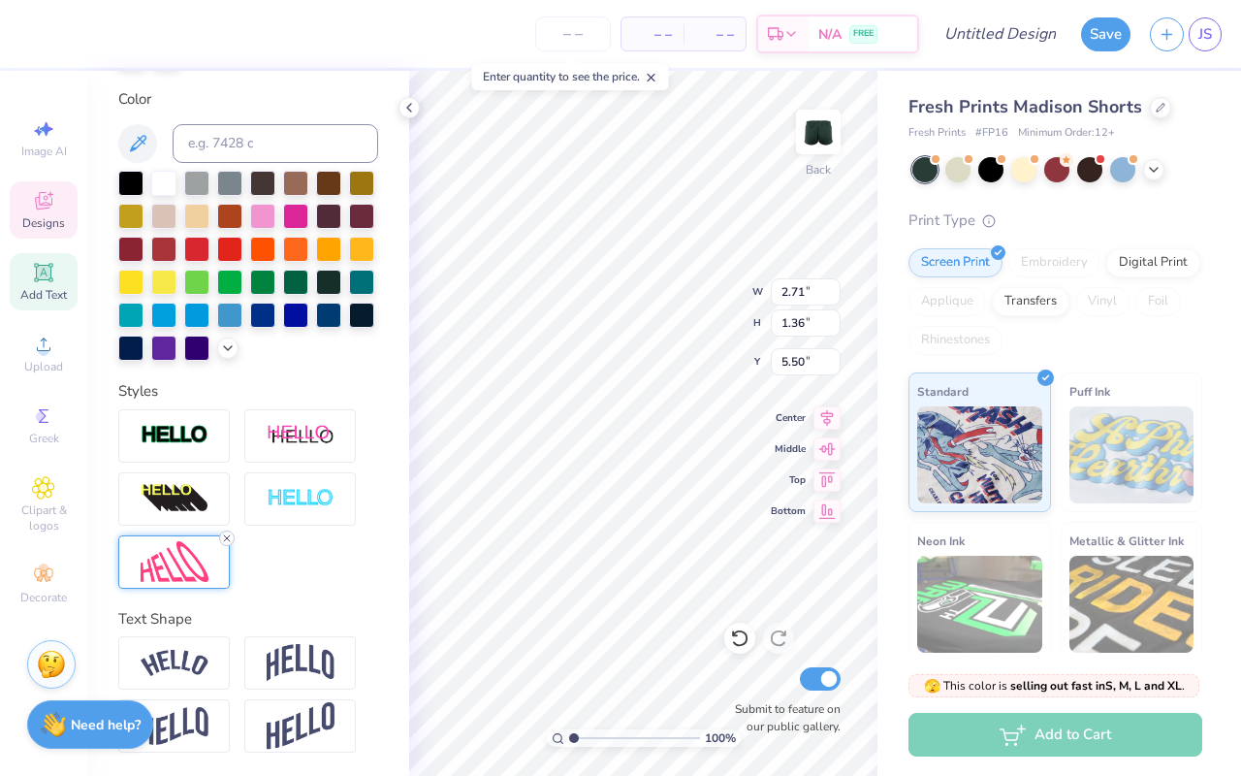
click at [229, 538] on icon at bounding box center [227, 538] width 12 height 12
type input "4.94"
type input "3.13"
type input "4.62"
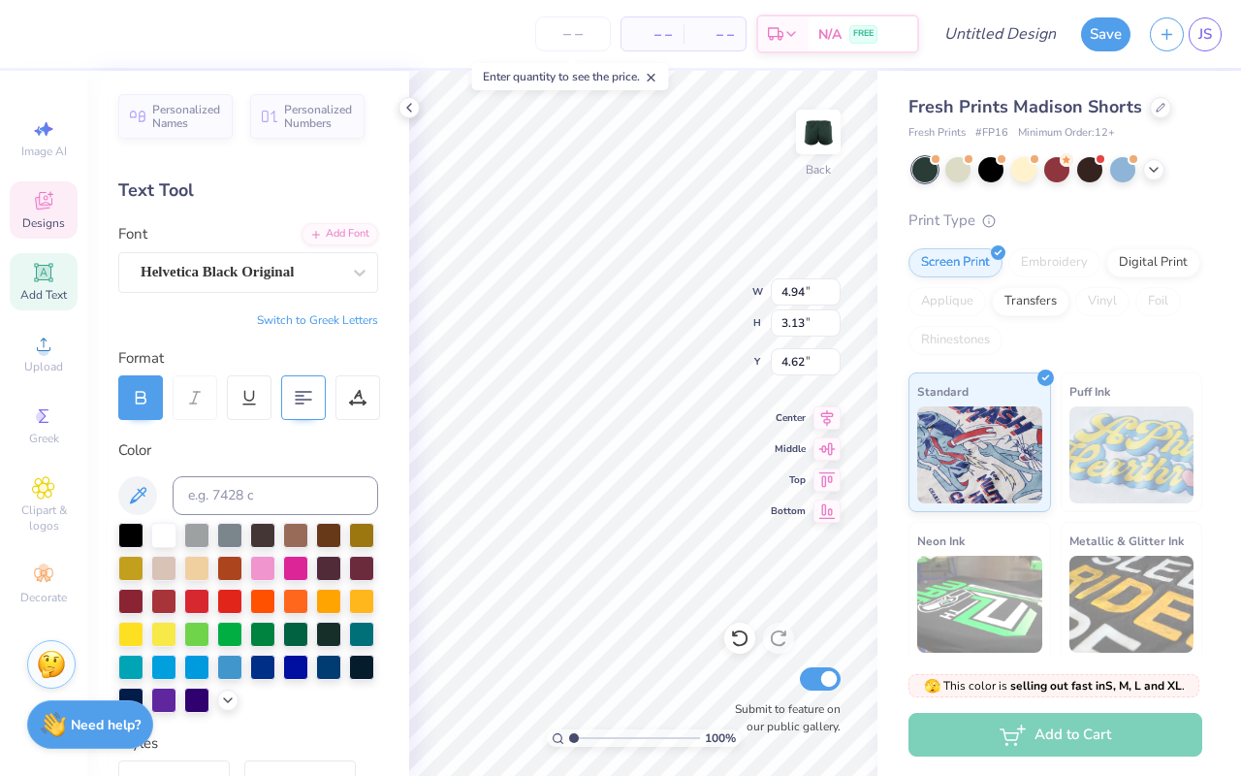
click at [314, 393] on div at bounding box center [303, 397] width 45 height 45
type input "4.92"
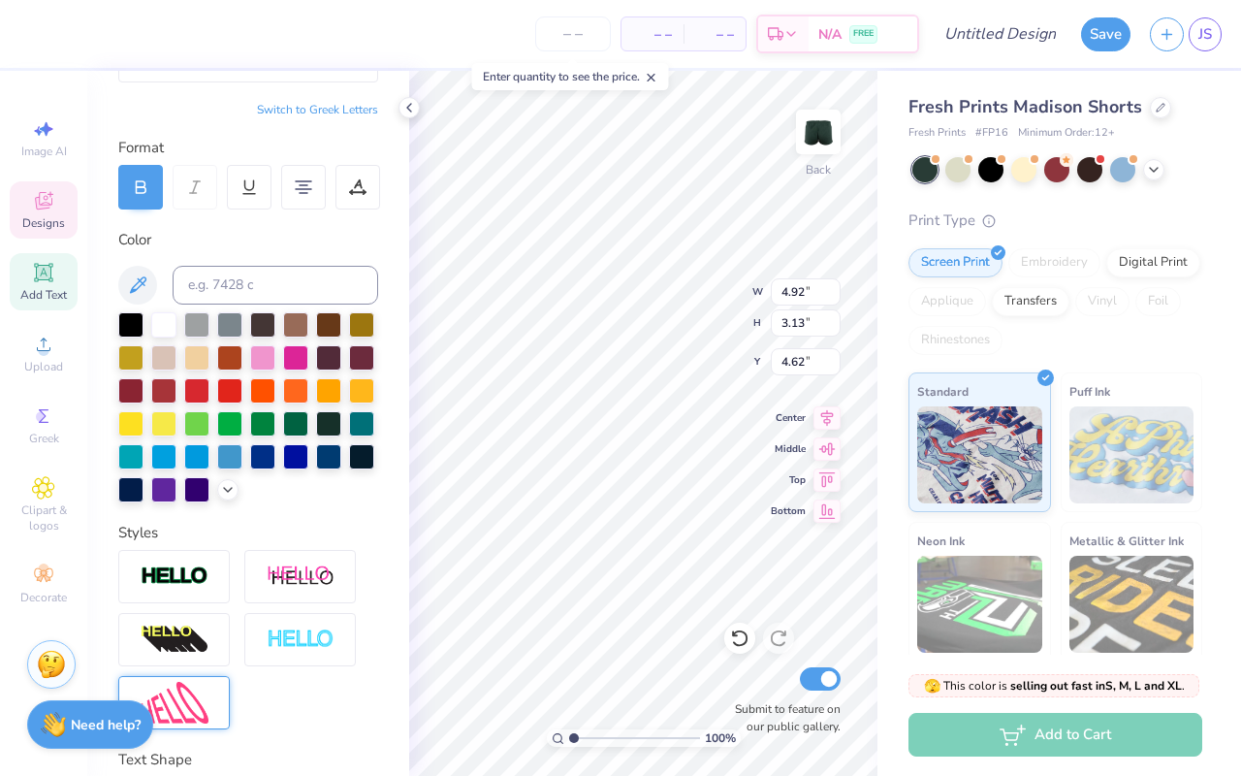
scroll to position [351, 0]
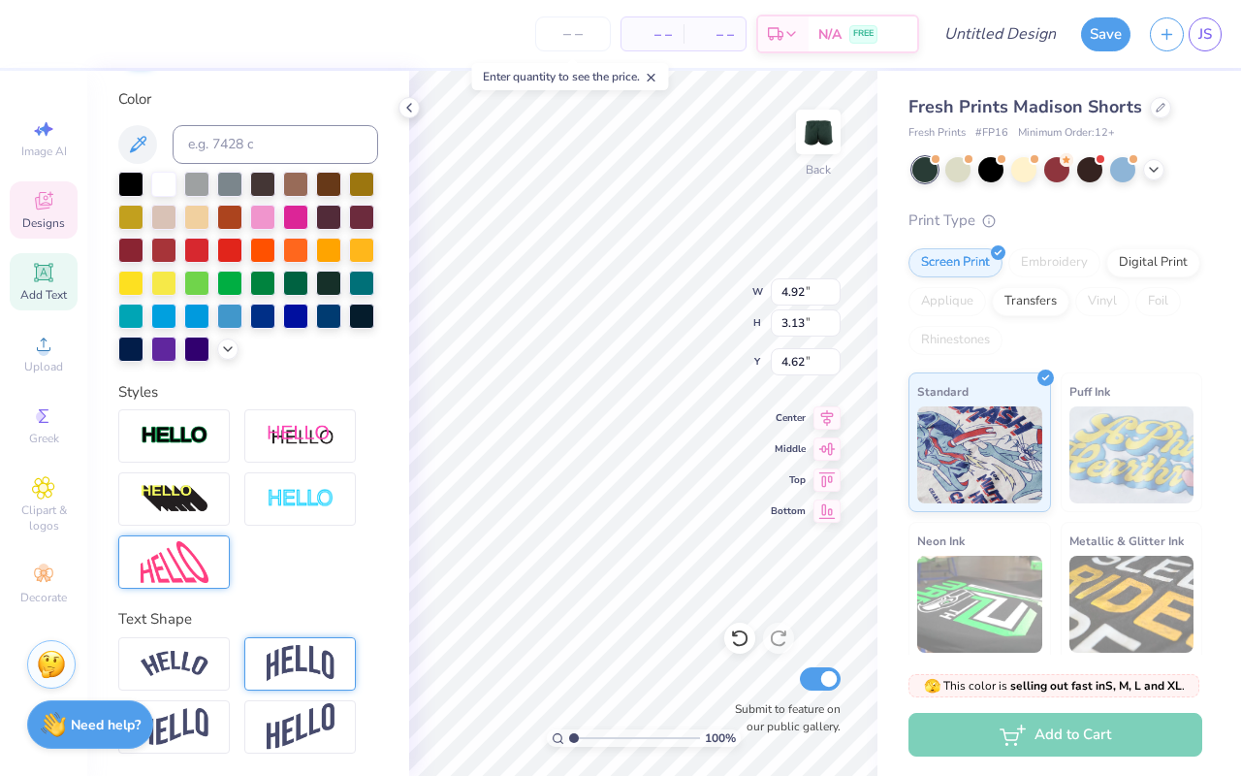
click at [299, 657] on img at bounding box center [301, 663] width 68 height 37
type input "3.61"
type input "4.38"
click at [299, 657] on img at bounding box center [301, 663] width 68 height 37
click at [348, 638] on icon at bounding box center [353, 640] width 12 height 12
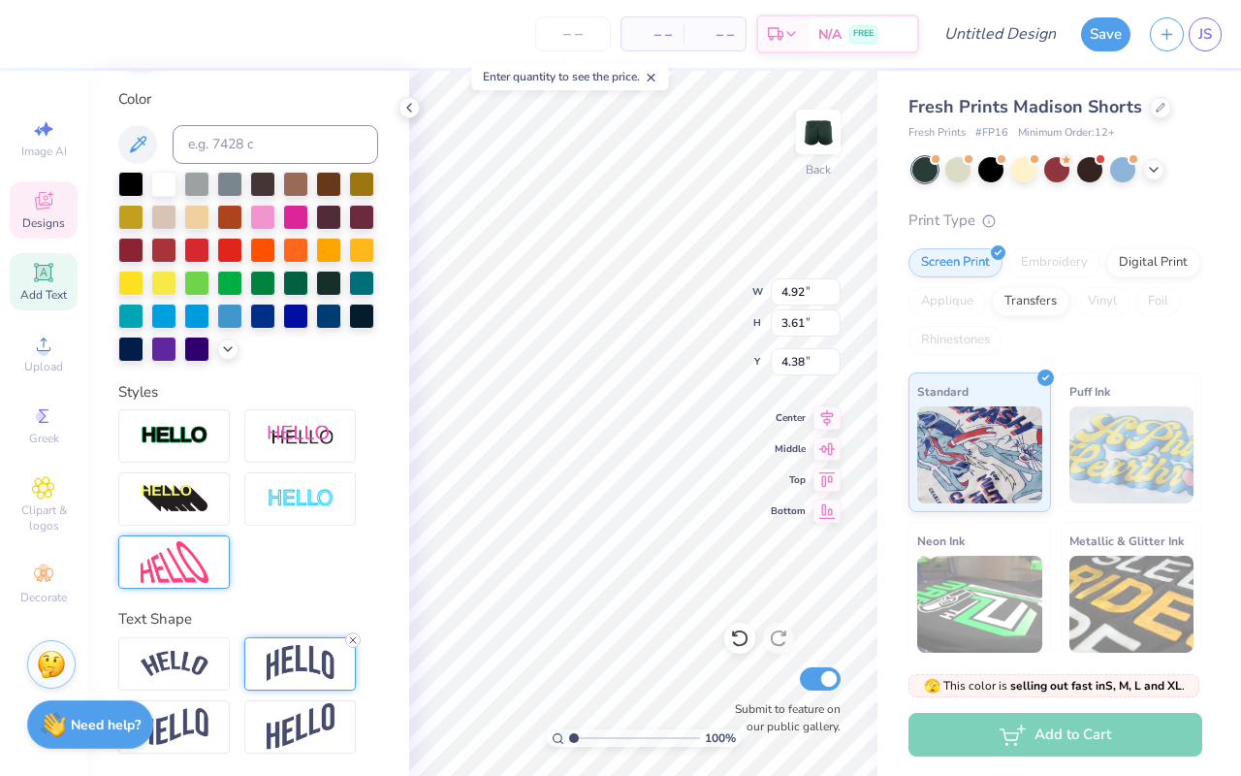
type input "3.13"
type input "4.62"
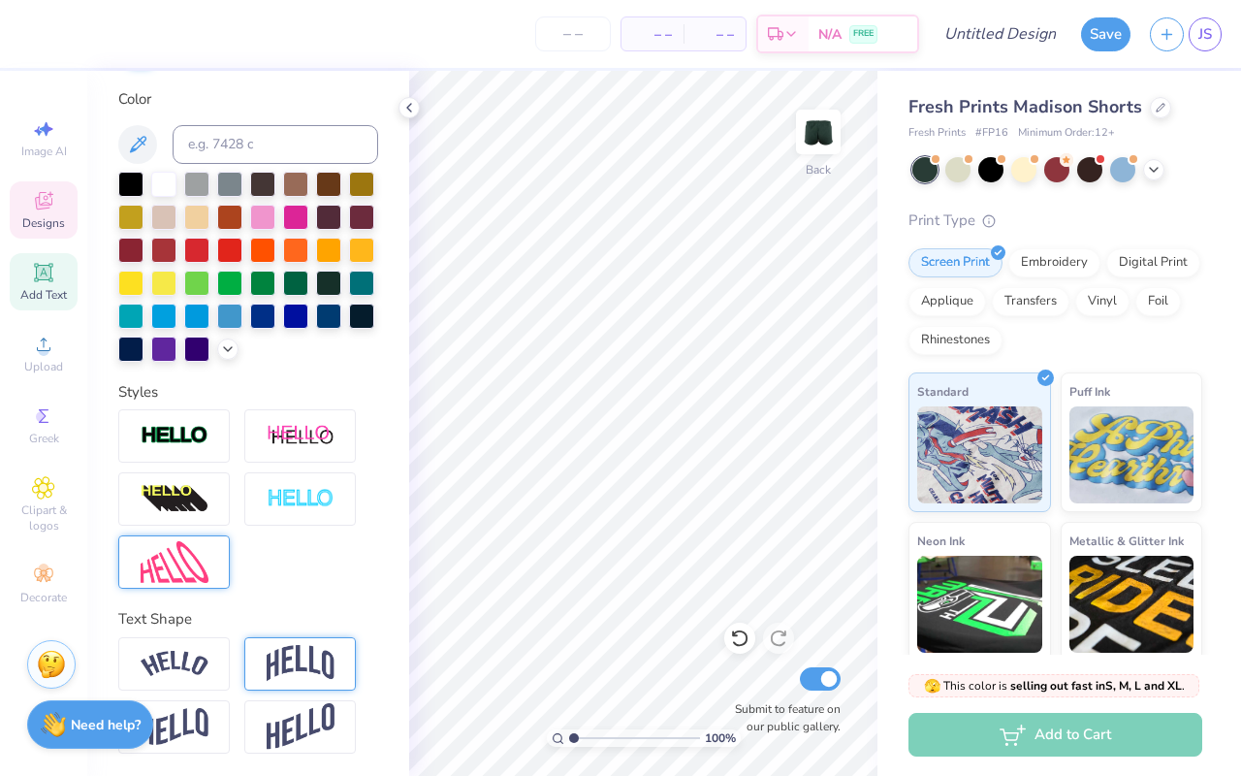
click at [68, 202] on div "Designs" at bounding box center [44, 209] width 68 height 57
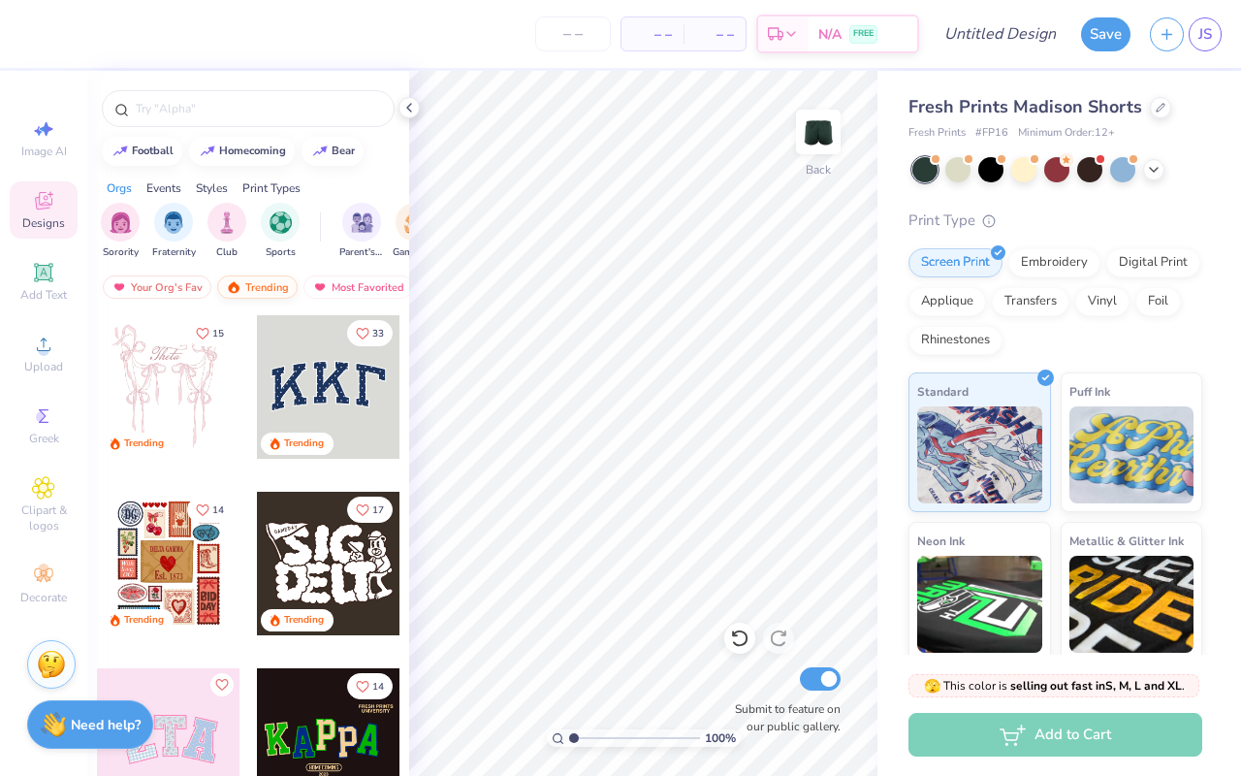
click at [249, 292] on div "Trending" at bounding box center [257, 286] width 80 height 23
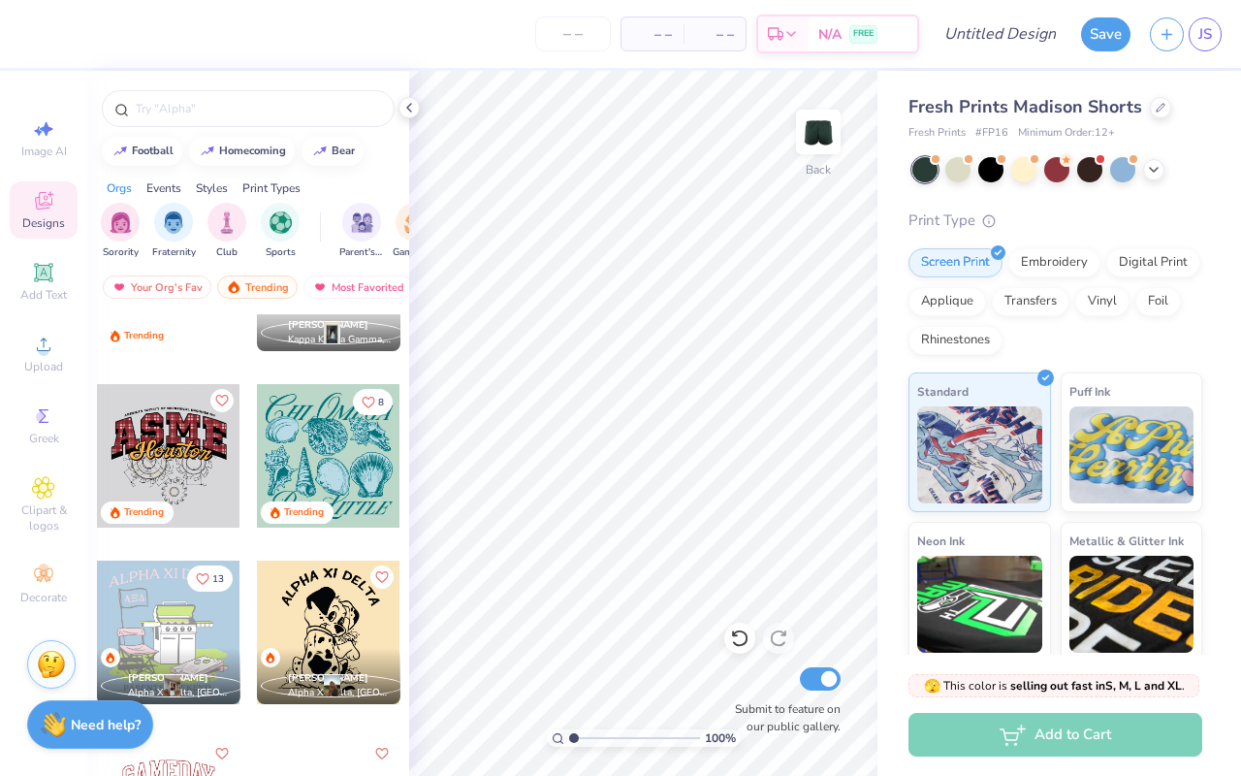
scroll to position [3637, 0]
